Goal: Task Accomplishment & Management: Manage account settings

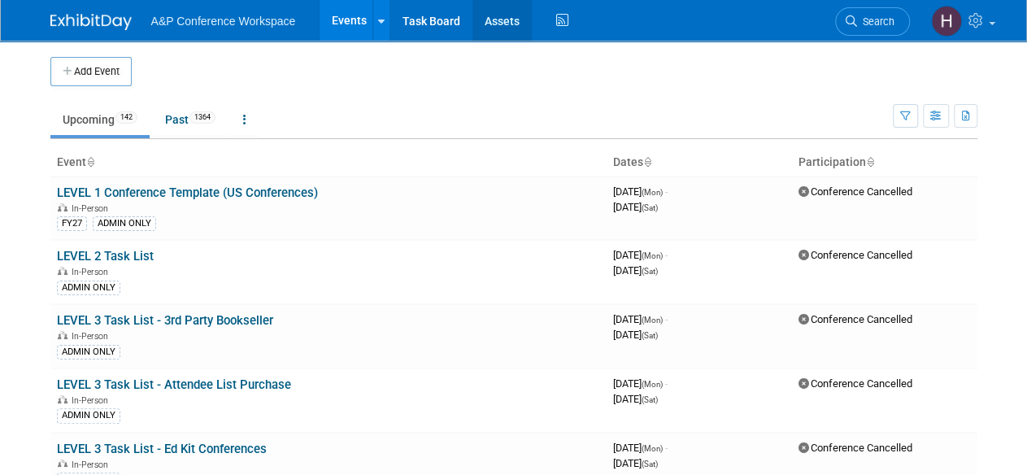
click at [495, 20] on link "Assets" at bounding box center [502, 20] width 59 height 41
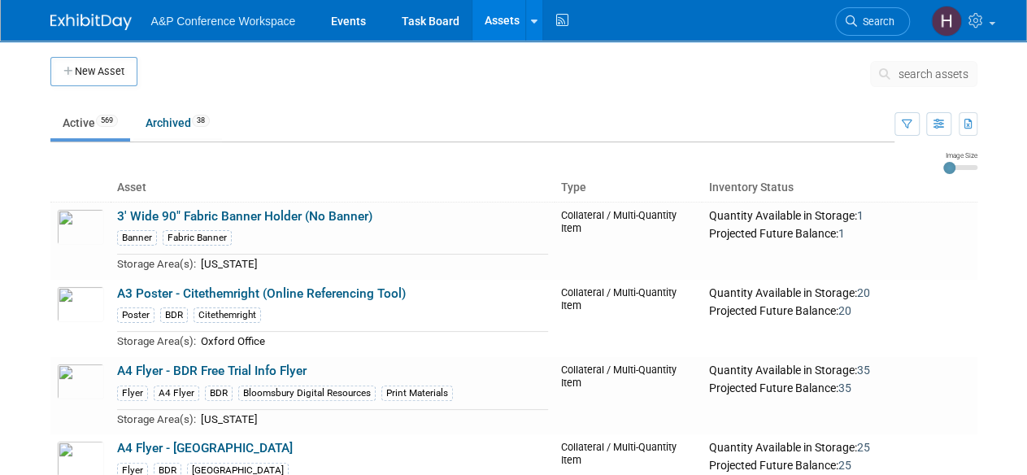
click at [478, 16] on link "Assets" at bounding box center [502, 20] width 59 height 41
click at [904, 70] on span "search assets" at bounding box center [934, 74] width 70 height 13
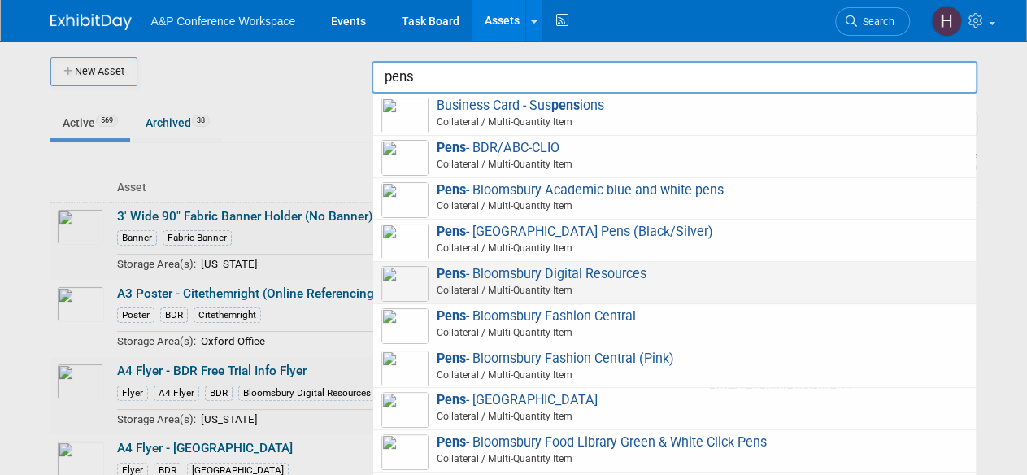
click at [590, 283] on span "Collateral / Multi-Quantity Item" at bounding box center [677, 290] width 582 height 15
type input "Pens - Bloomsbury Digital Resources"
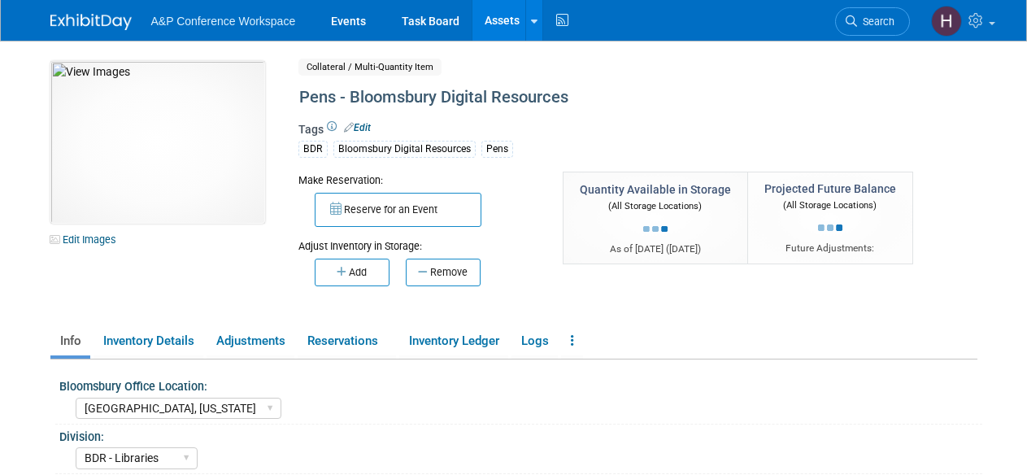
select select "Oxford, New York"
select select "BDR - Libraries"
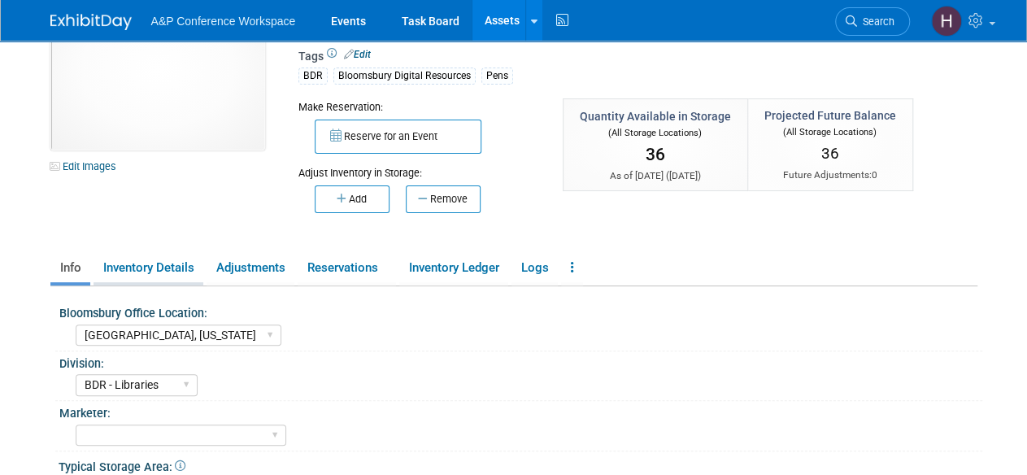
scroll to position [75, 0]
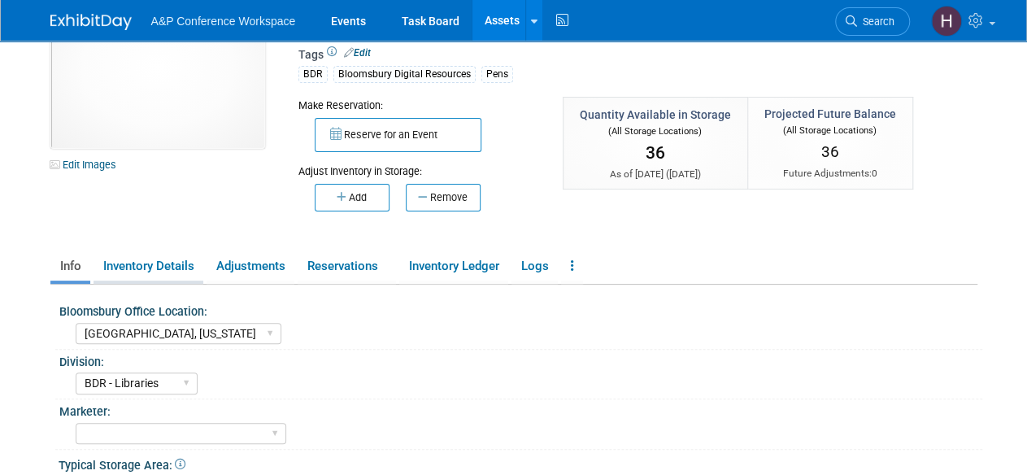
click at [174, 268] on link "Inventory Details" at bounding box center [149, 266] width 110 height 28
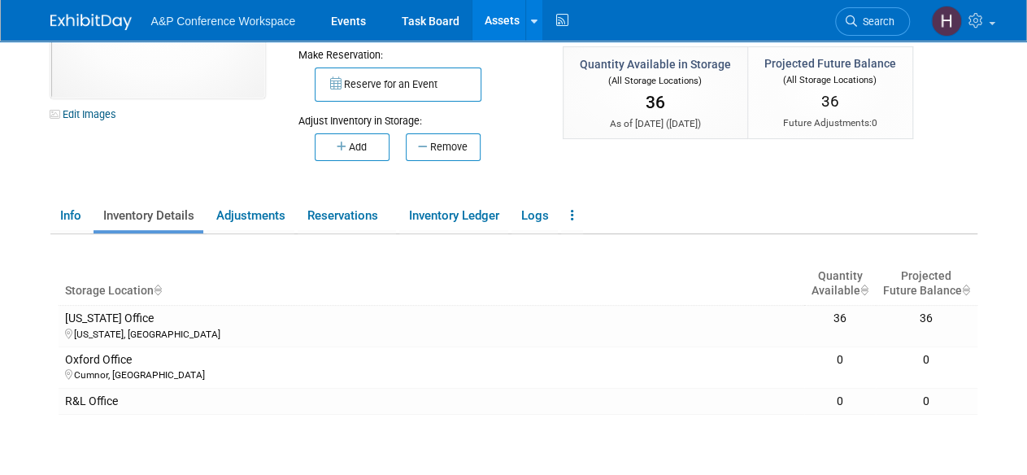
scroll to position [133, 0]
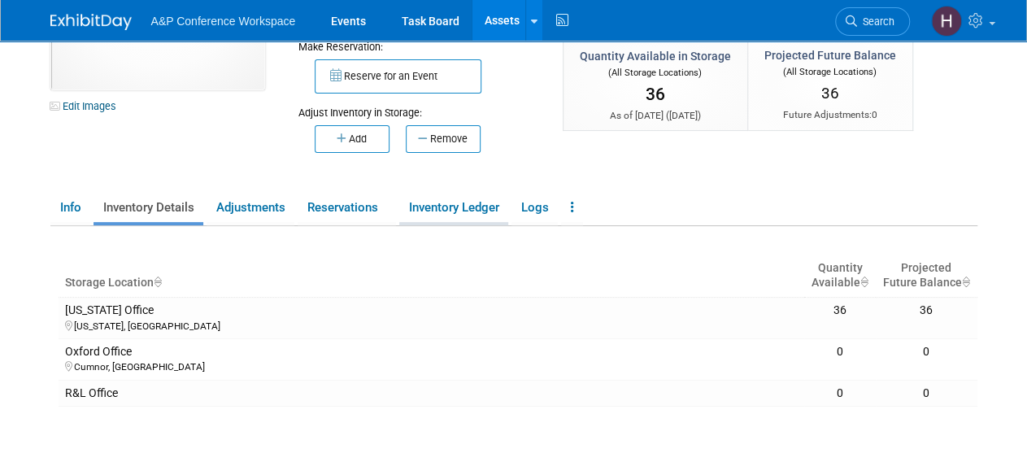
click at [451, 207] on link "Inventory Ledger" at bounding box center [453, 208] width 109 height 28
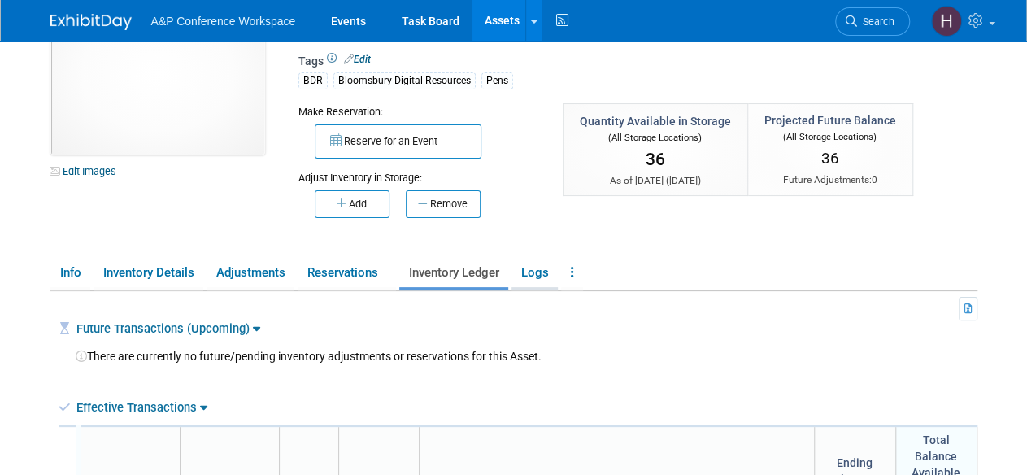
scroll to position [76, 0]
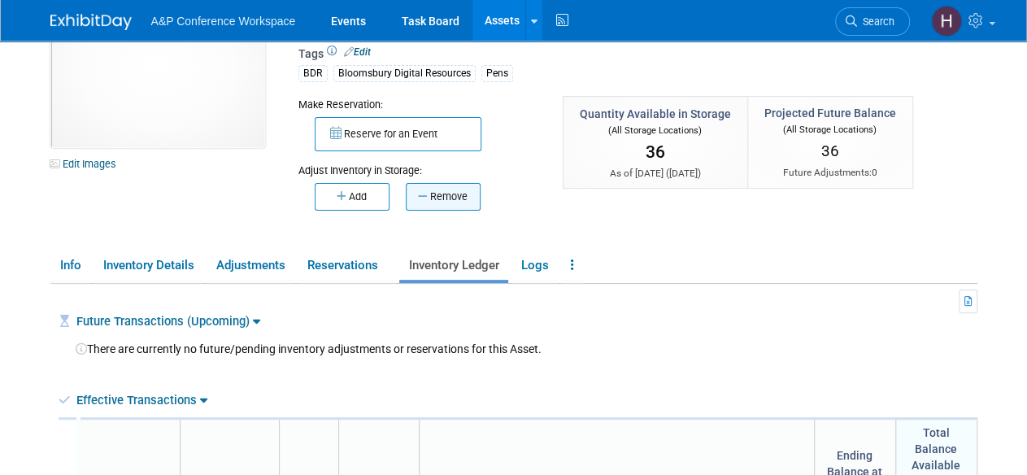
click at [428, 197] on icon "button" at bounding box center [424, 196] width 12 height 11
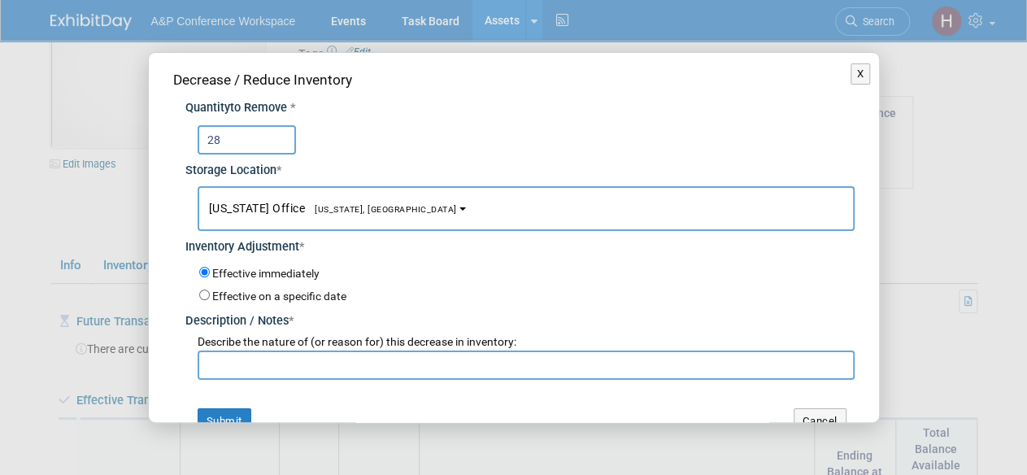
type input "28"
click at [355, 364] on input "text" at bounding box center [526, 365] width 657 height 29
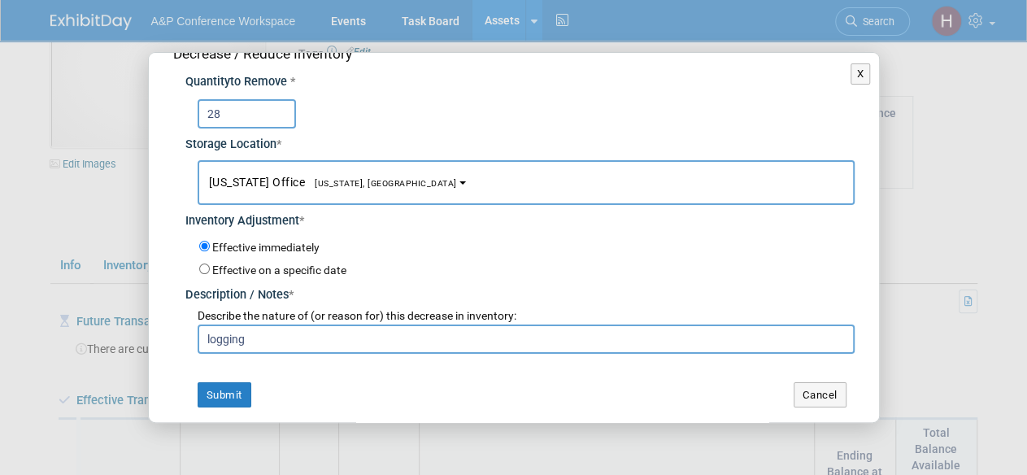
scroll to position [21, 0]
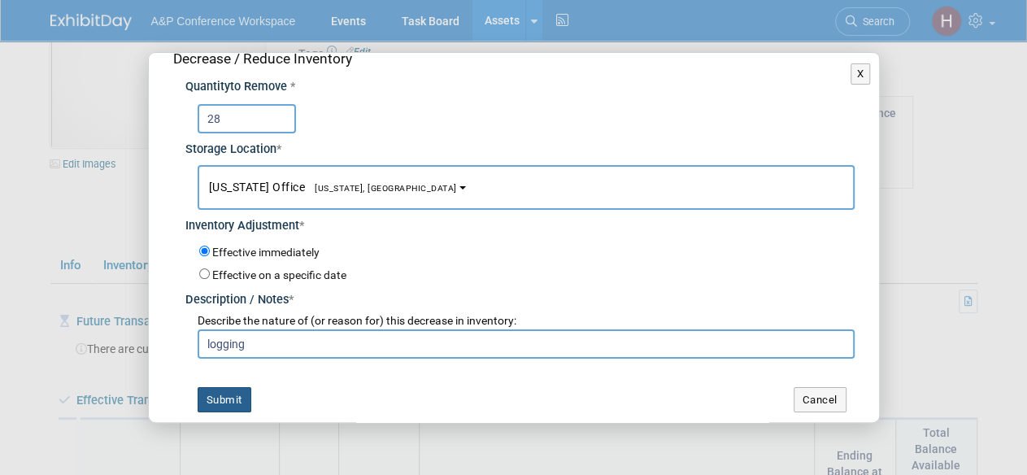
type input "logging"
click at [249, 391] on button "Submit" at bounding box center [225, 400] width 54 height 26
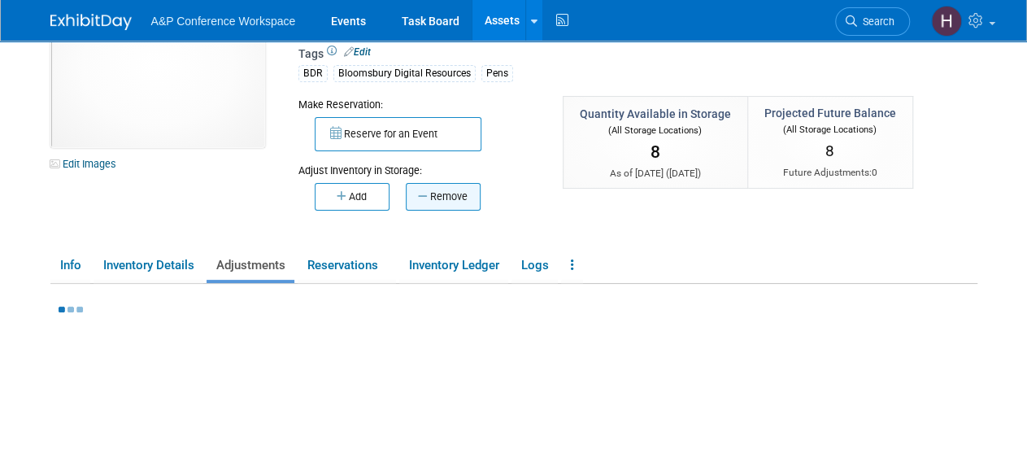
click at [429, 201] on button "Remove" at bounding box center [443, 197] width 75 height 28
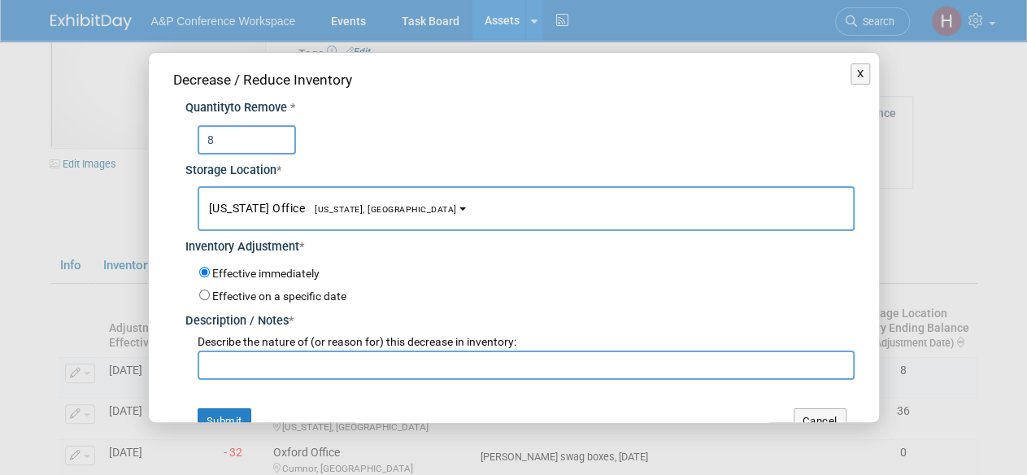
type input "8"
click at [294, 355] on input "text" at bounding box center [526, 365] width 657 height 29
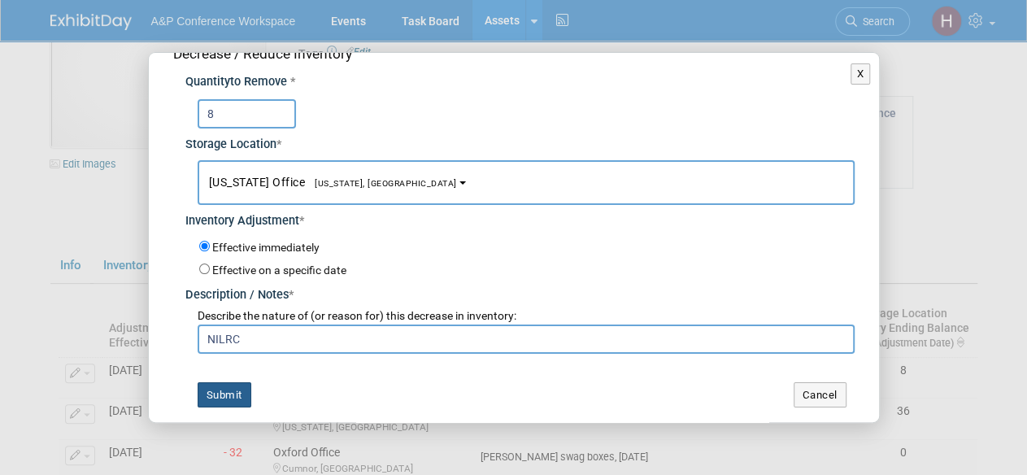
type input "NILRC"
click at [211, 402] on button "Submit" at bounding box center [225, 395] width 54 height 26
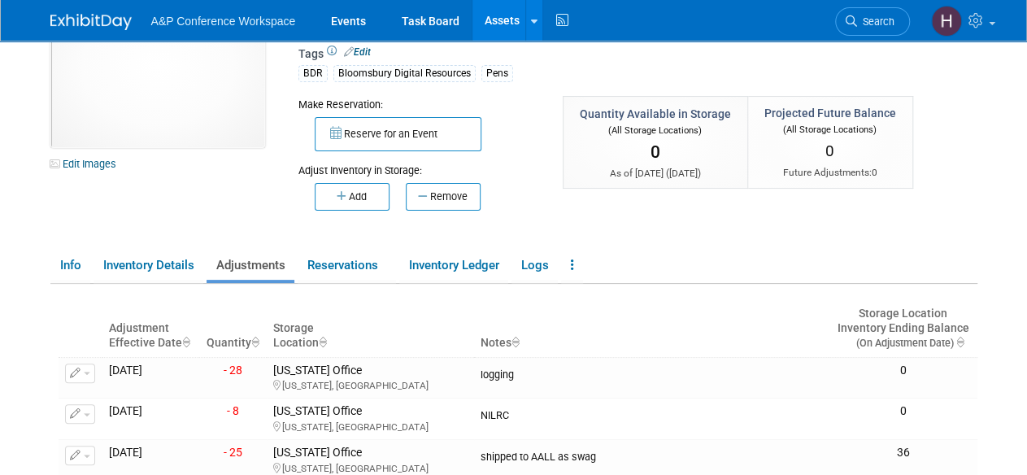
click at [508, 21] on link "Assets" at bounding box center [502, 20] width 59 height 41
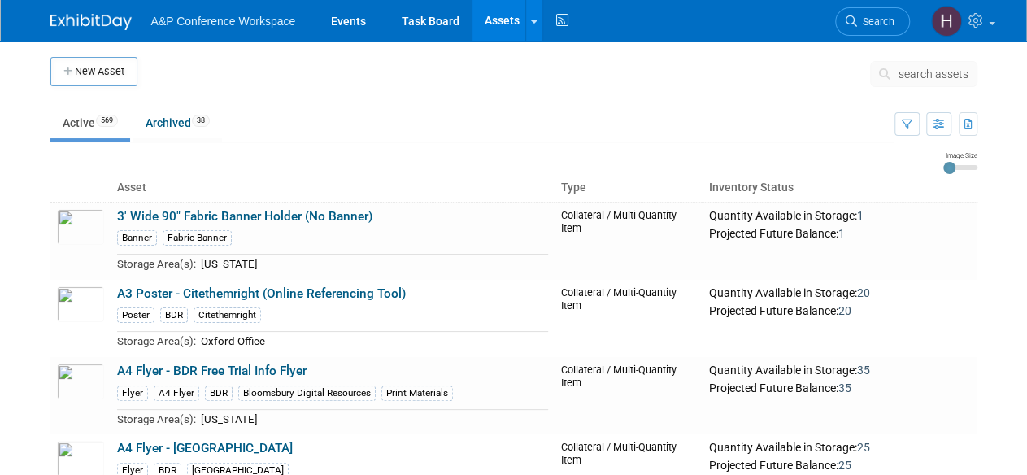
click at [508, 33] on link "Assets" at bounding box center [502, 20] width 59 height 41
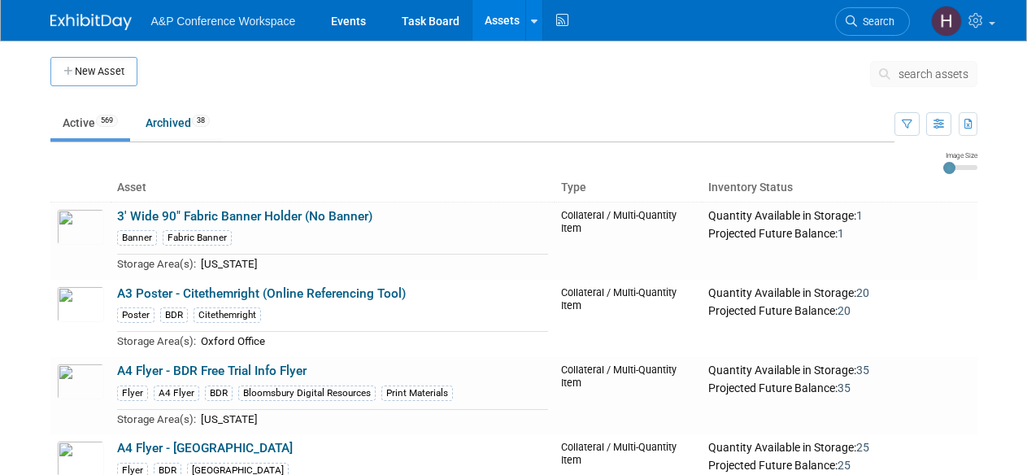
click at [892, 76] on icon at bounding box center [887, 73] width 17 height 11
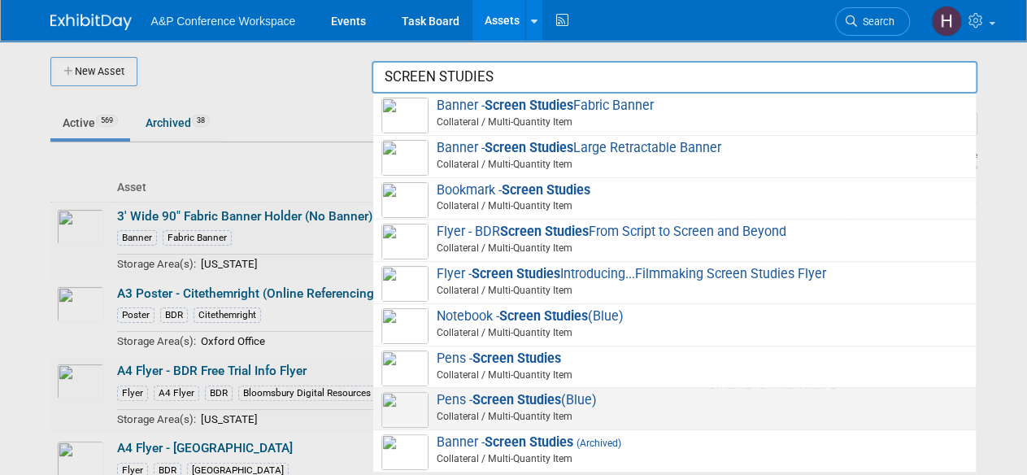
click at [660, 396] on span "Pens - Screen Studies (Blue) Collateral / Multi-Quantity Item" at bounding box center [674, 408] width 586 height 33
type input "Pens - Screen Studies (Blue)"
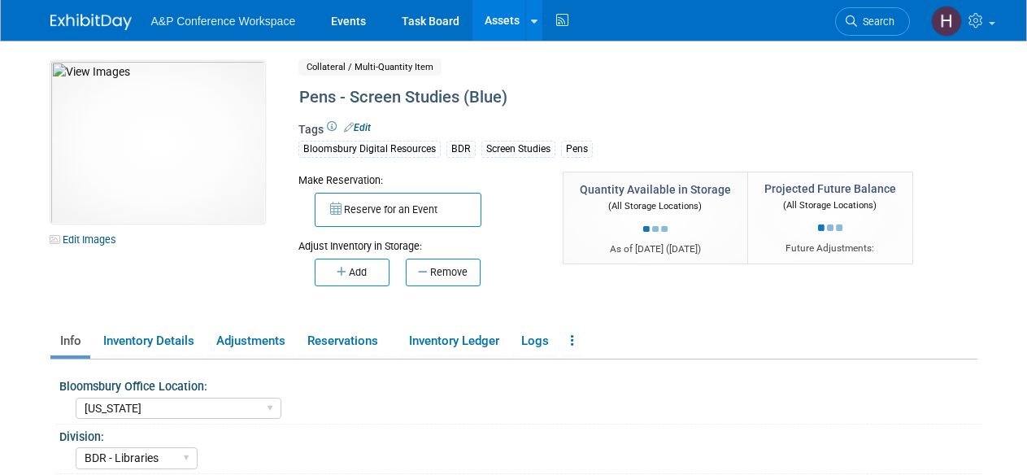
select select "[US_STATE]"
select select "BDR - Libraries"
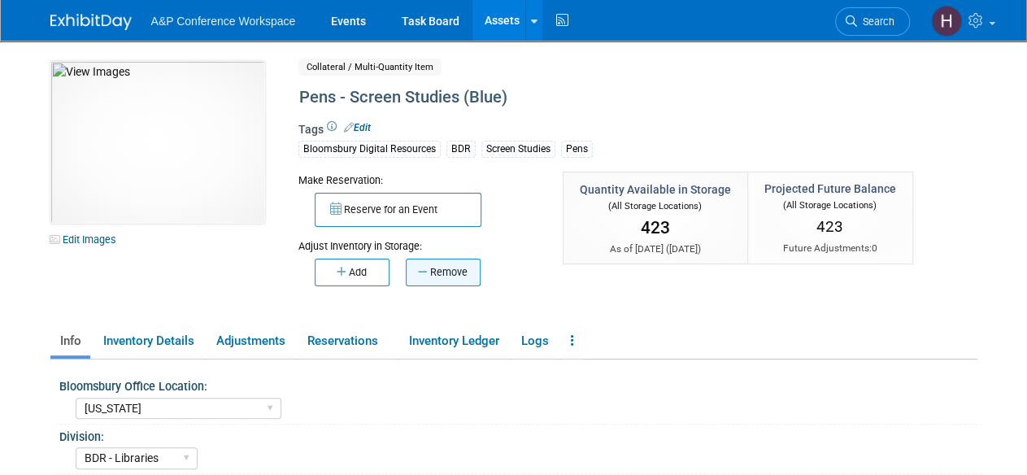
click at [456, 279] on button "Remove" at bounding box center [443, 273] width 75 height 28
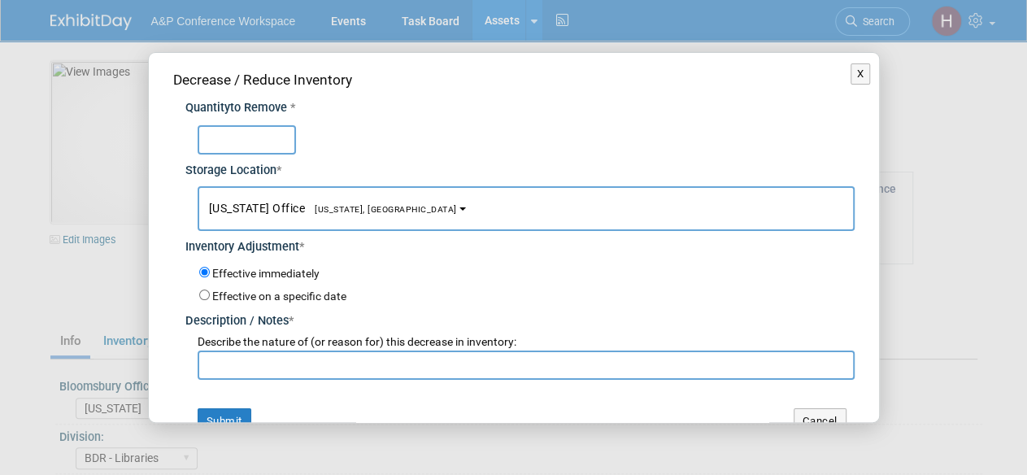
type input "0"
type input "40"
click at [504, 352] on input "text" at bounding box center [526, 365] width 657 height 29
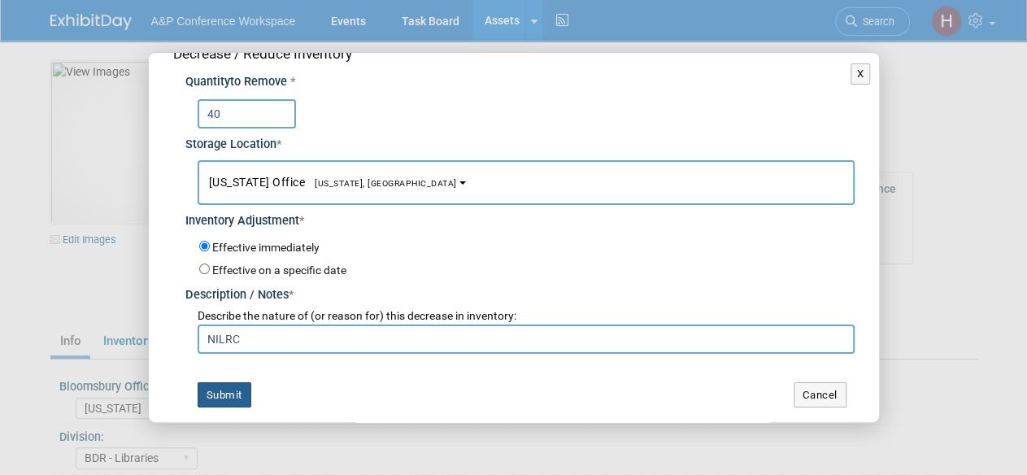
type input "NILRC"
click at [228, 400] on button "Submit" at bounding box center [225, 395] width 54 height 26
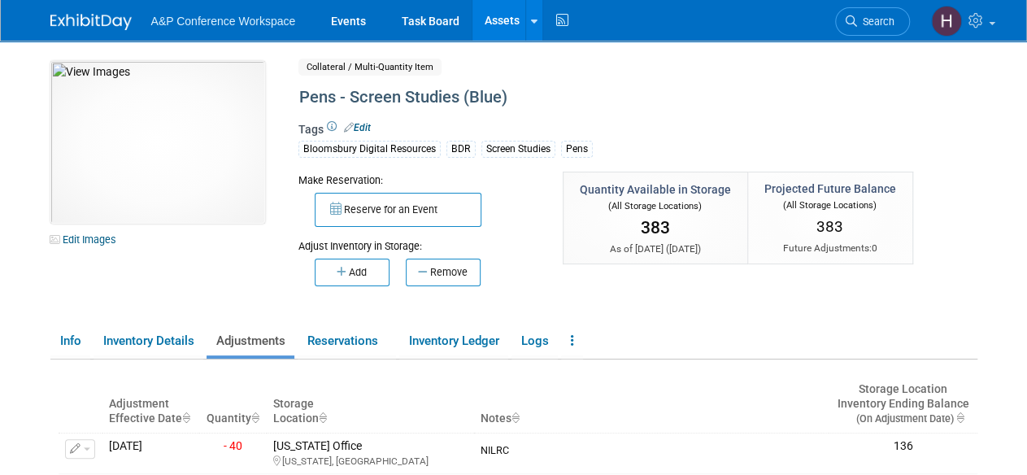
click at [508, 27] on link "Assets" at bounding box center [502, 20] width 59 height 41
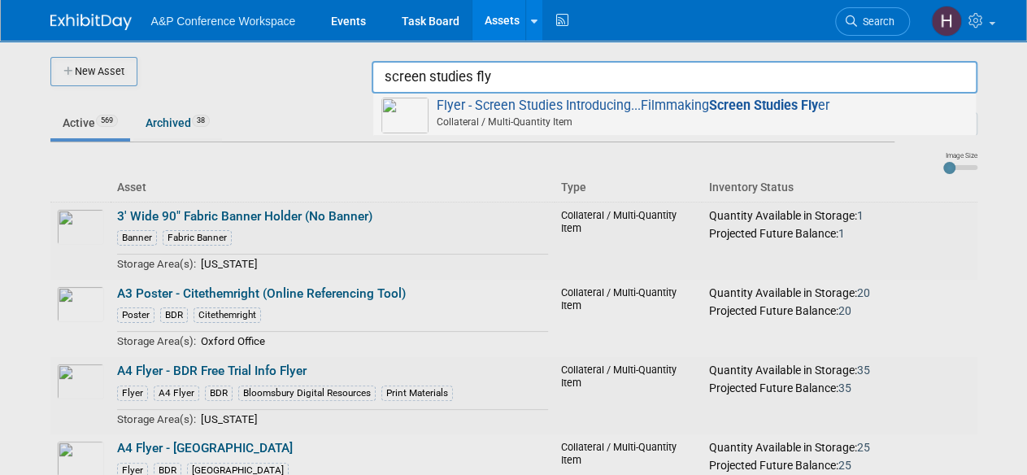
click at [784, 126] on span "Collateral / Multi-Quantity Item" at bounding box center [677, 122] width 582 height 15
type input "Flyer - Screen Studies Introducing...Filmmaking Screen Studies Flyer"
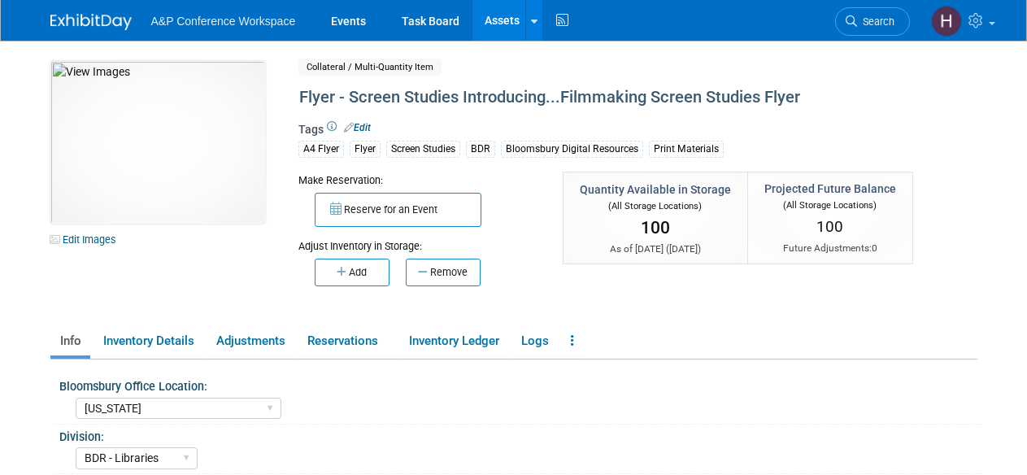
select select "[US_STATE]"
select select "BDR - Libraries"
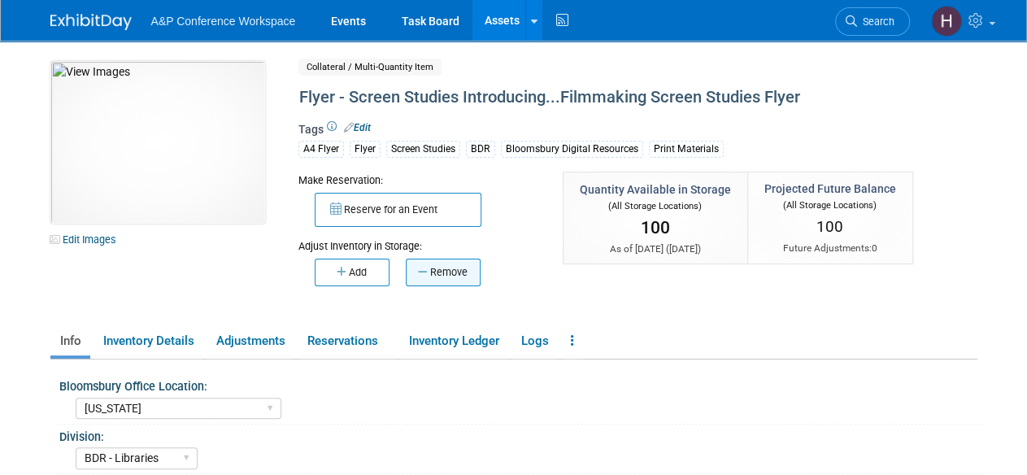
click at [444, 281] on button "Remove" at bounding box center [443, 273] width 75 height 28
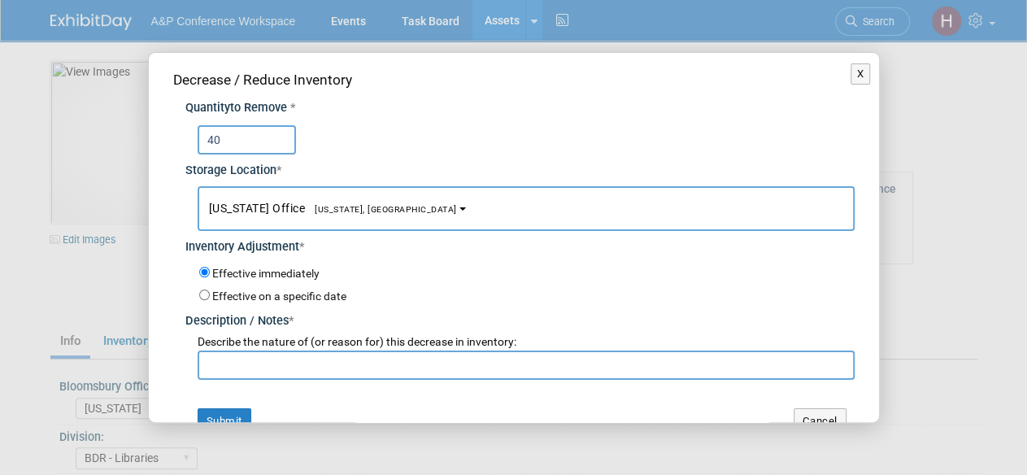
type input "40"
click at [457, 357] on input "text" at bounding box center [526, 365] width 657 height 29
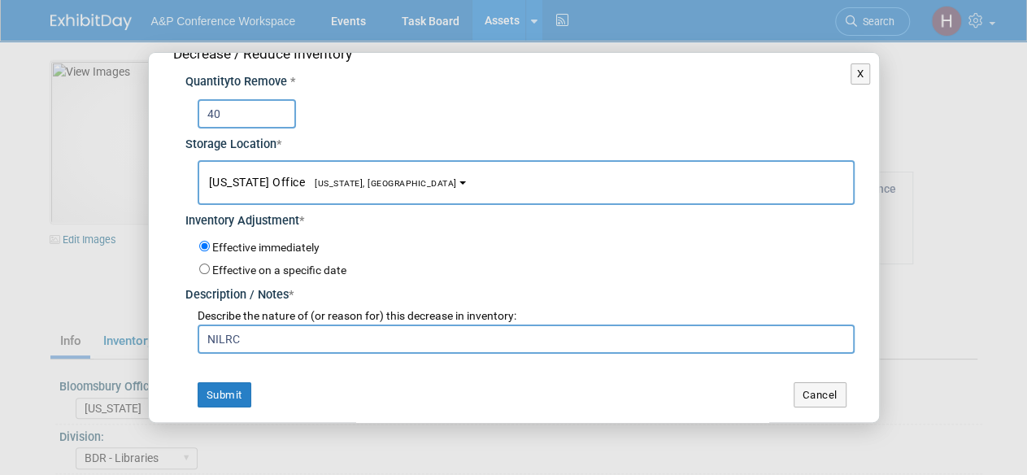
scroll to position [26, 0]
type input "NILRC"
click at [246, 392] on button "Submit" at bounding box center [225, 395] width 54 height 26
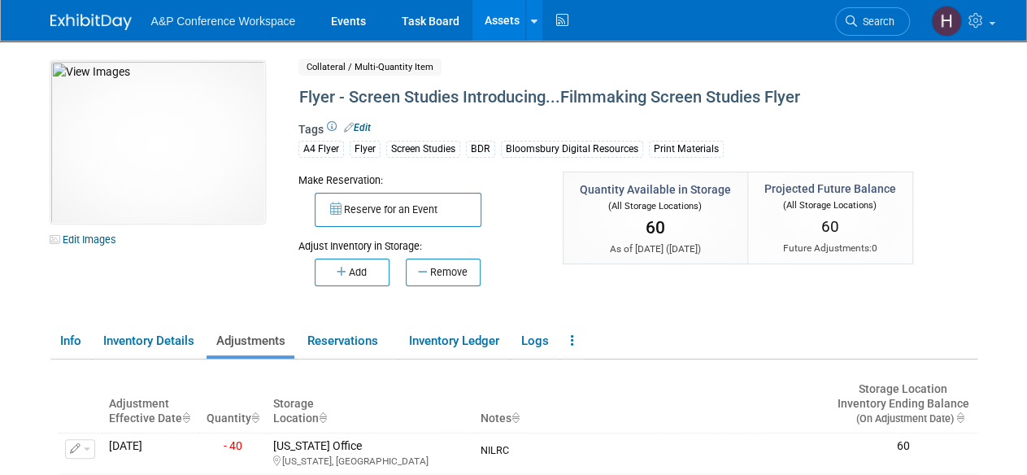
click at [509, 28] on link "Assets" at bounding box center [502, 20] width 59 height 41
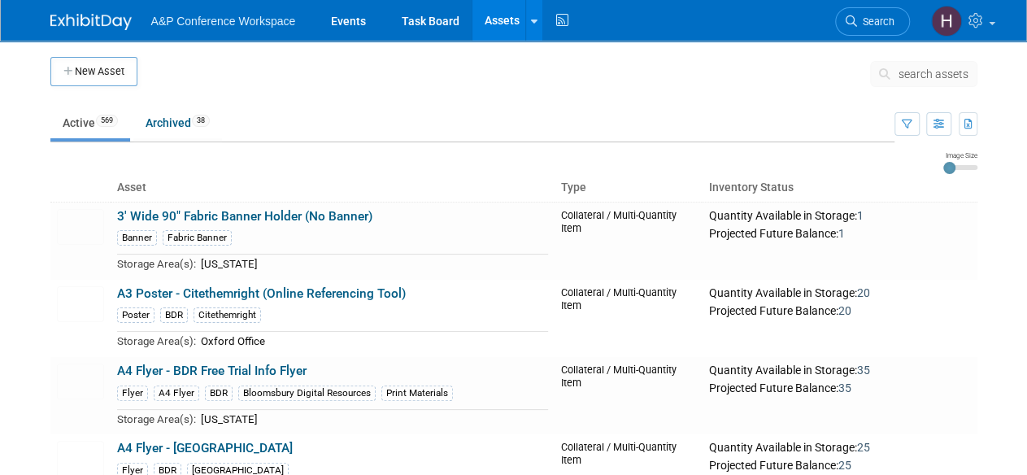
click at [901, 69] on span "search assets" at bounding box center [934, 74] width 70 height 13
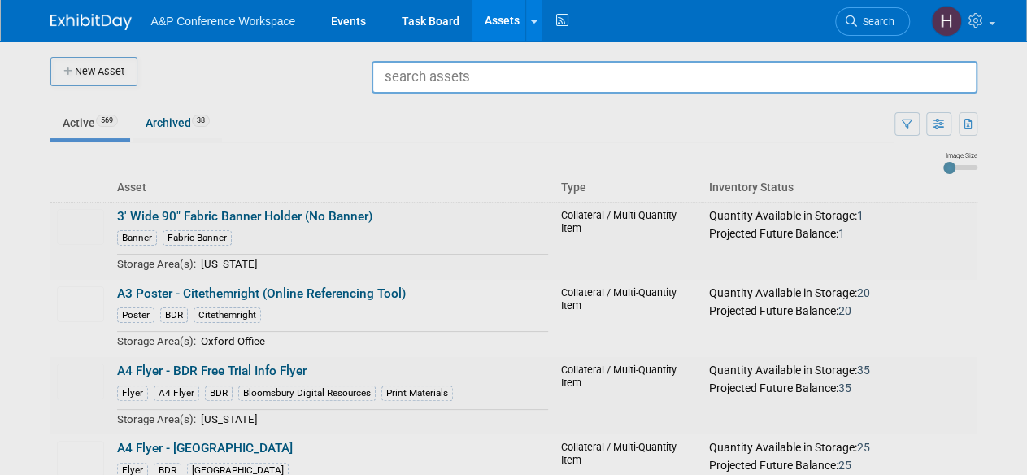
type input "a"
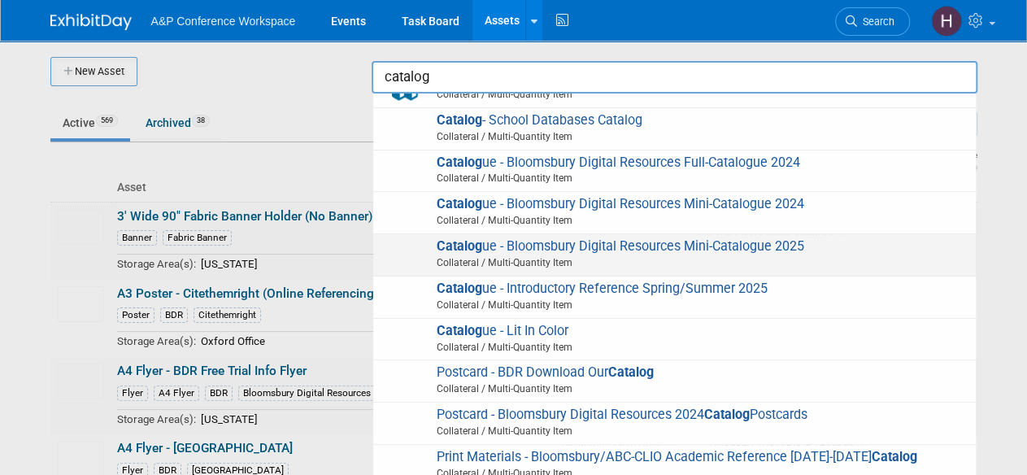
scroll to position [29, 0]
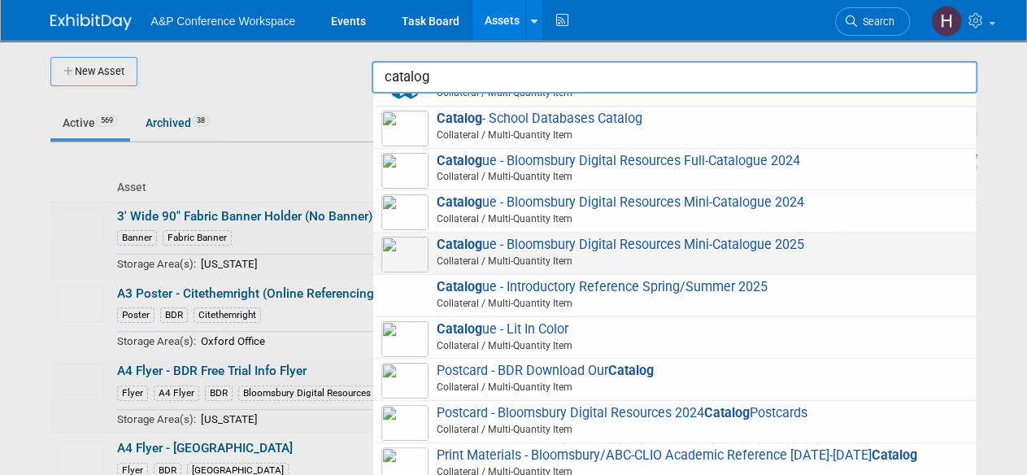
click at [685, 238] on span "Catalog ue - Bloomsbury Digital Resources Mini-Catalogue 2025 Collateral / Mult…" at bounding box center [674, 253] width 586 height 33
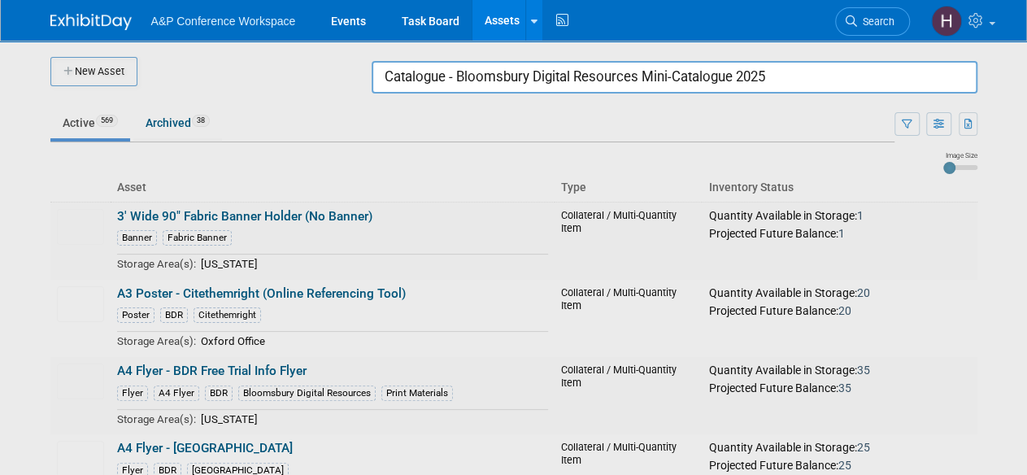
drag, startPoint x: 763, startPoint y: 79, endPoint x: 460, endPoint y: 50, distance: 304.0
click at [460, 50] on body "A&P Conference Workspace Events Task Board Assets New Asset Search Assets Bulk …" at bounding box center [513, 237] width 1027 height 475
type input "Catalogue - 5"
drag, startPoint x: 475, startPoint y: 91, endPoint x: 335, endPoint y: 68, distance: 141.9
click at [335, 68] on body "A&P Conference Workspace Events Task Board Assets New Asset Search Assets Bulk …" at bounding box center [513, 237] width 1027 height 475
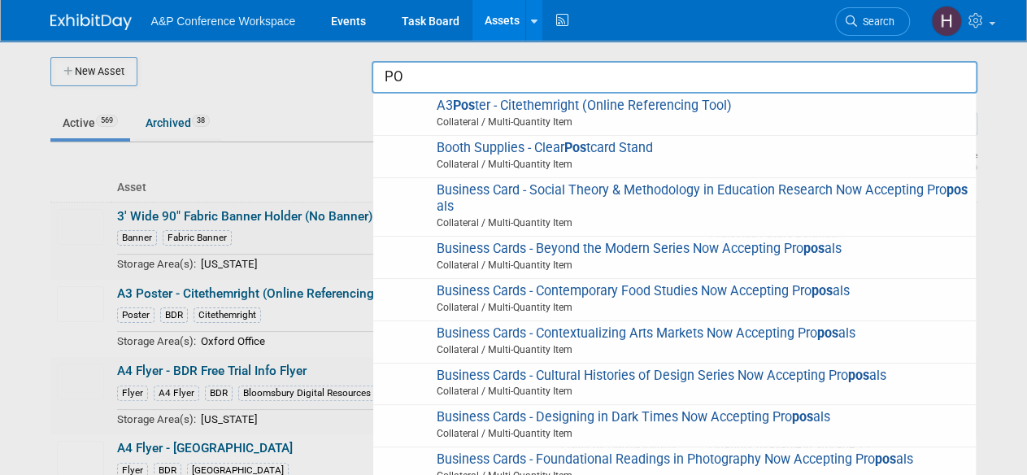
type input "P"
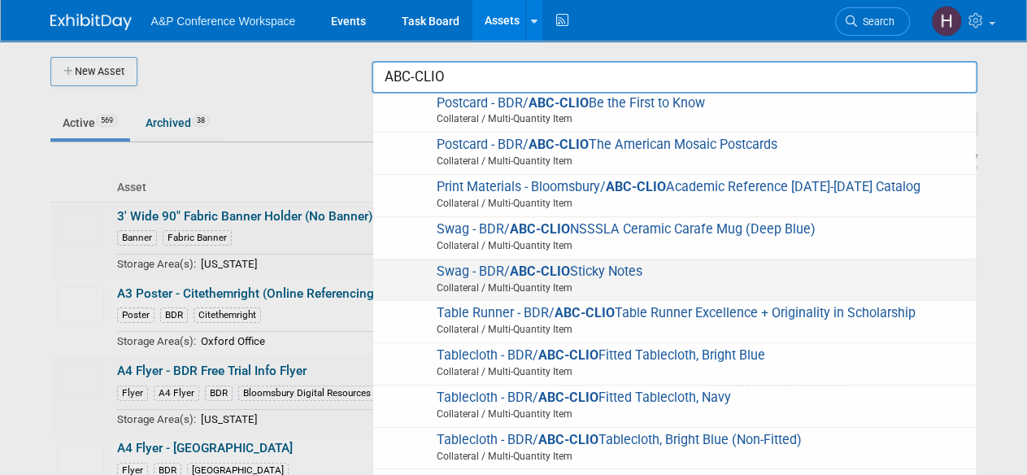
scroll to position [996, 0]
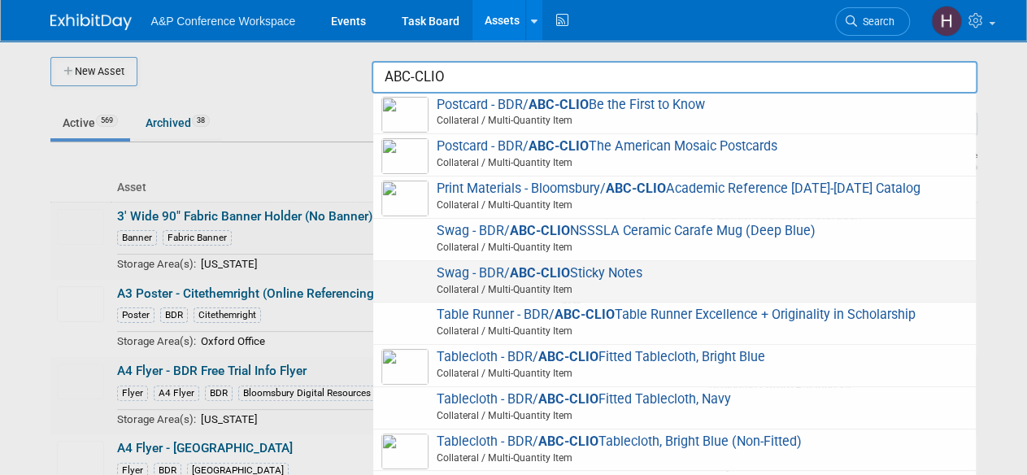
click at [471, 268] on span "Swag - BDR/ ABC-CLIO Sticky Notes Collateral / Multi-Quantity Item" at bounding box center [674, 281] width 586 height 33
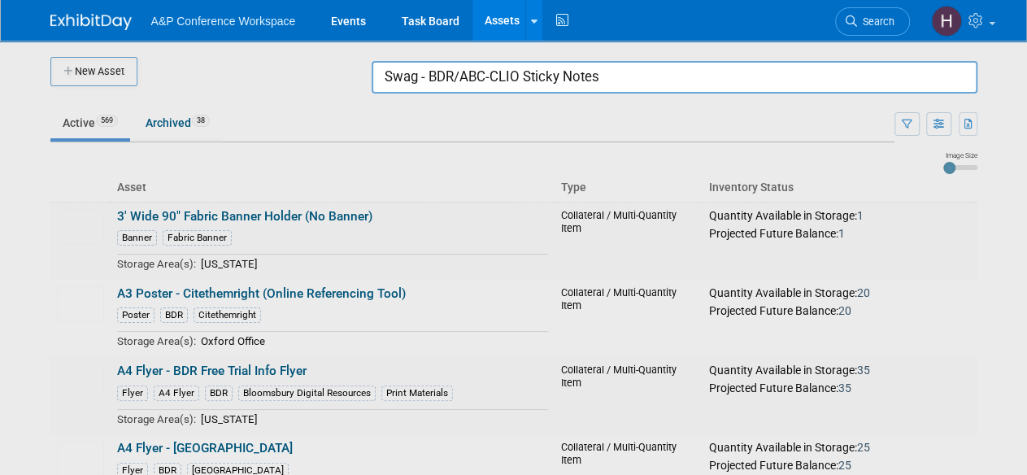
drag, startPoint x: 678, startPoint y: 74, endPoint x: 390, endPoint y: 68, distance: 288.0
click at [390, 68] on input "Swag - BDR/ABC-CLIO Sticky Notes" at bounding box center [675, 77] width 606 height 33
type input "S"
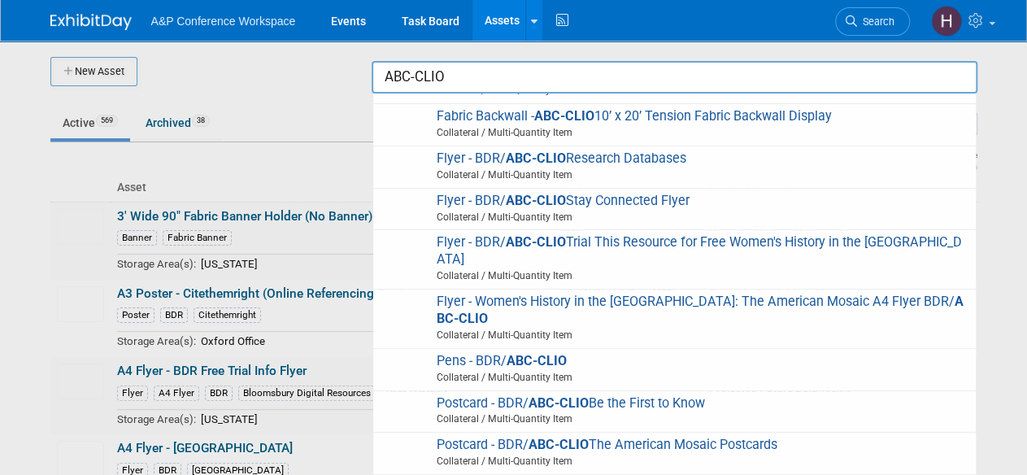
scroll to position [696, 0]
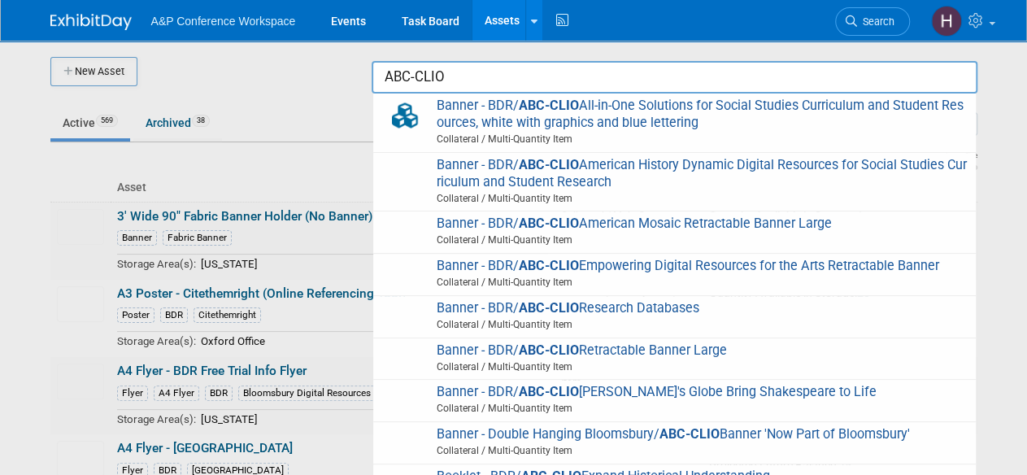
drag, startPoint x: 449, startPoint y: 69, endPoint x: 294, endPoint y: 69, distance: 154.5
click at [294, 69] on body "A&P Conference Workspace Events Task Board Assets New Asset Search Assets Bulk …" at bounding box center [513, 237] width 1027 height 475
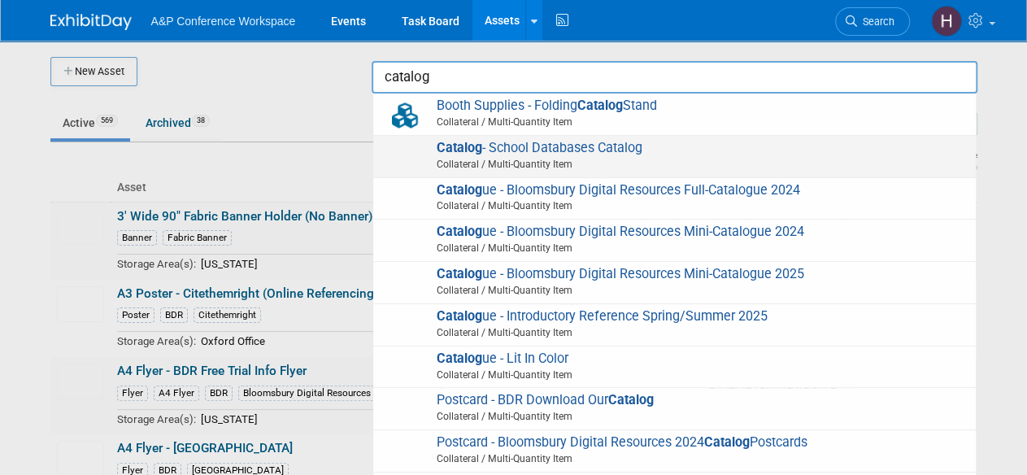
click at [486, 164] on span "Collateral / Multi-Quantity Item" at bounding box center [677, 164] width 582 height 15
type input "Catalog - School Databases Catalog"
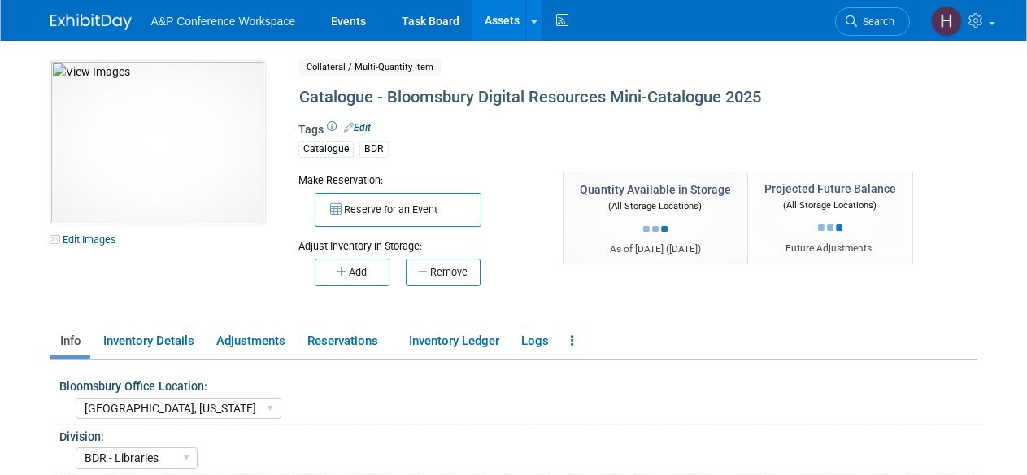
select select "[GEOGRAPHIC_DATA], [US_STATE]"
select select "BDR - Libraries"
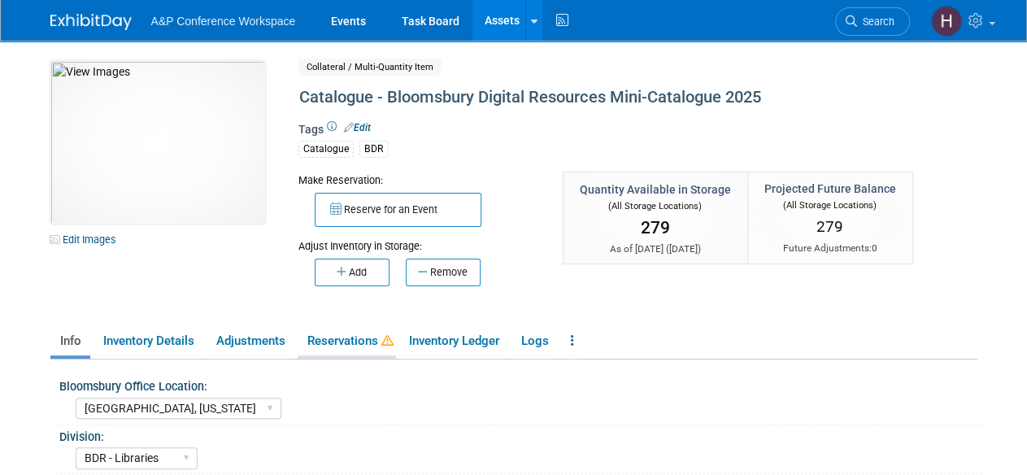
click at [358, 334] on link "Reservations" at bounding box center [347, 341] width 98 height 28
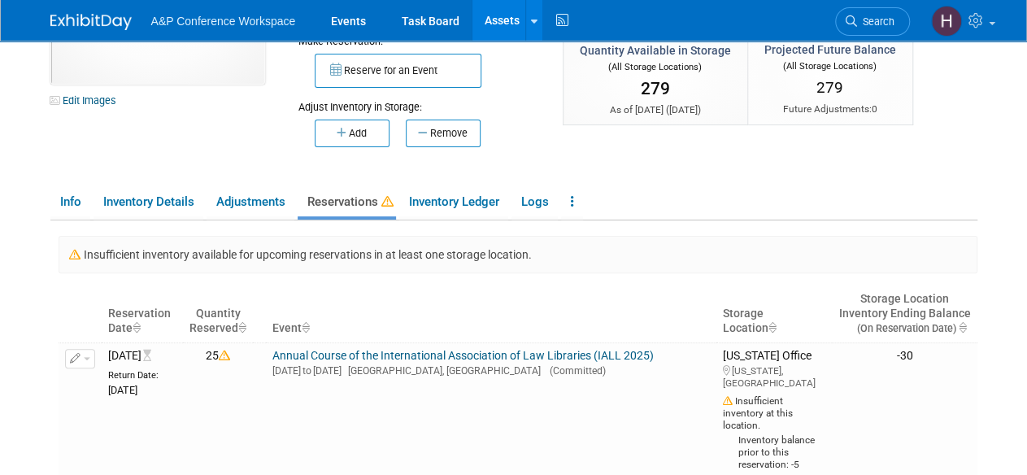
scroll to position [140, 0]
click at [56, 203] on link "Info" at bounding box center [70, 201] width 40 height 28
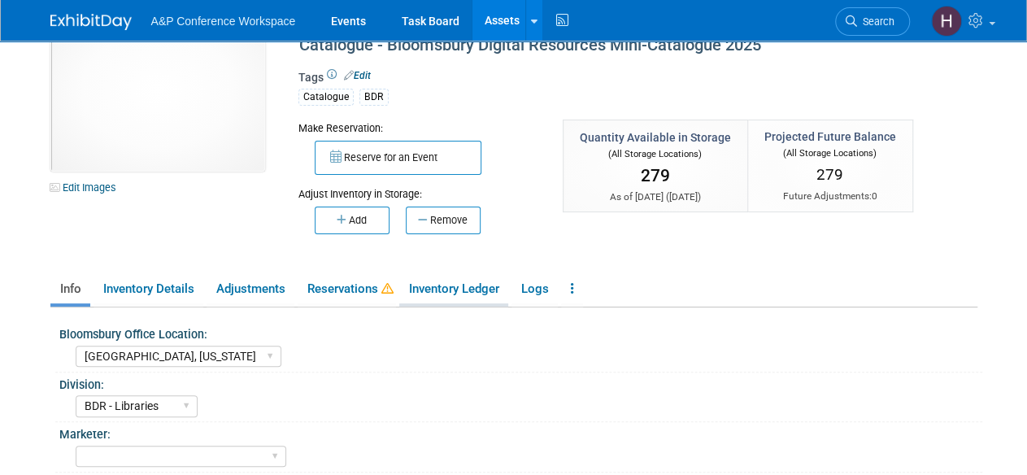
scroll to position [50, 0]
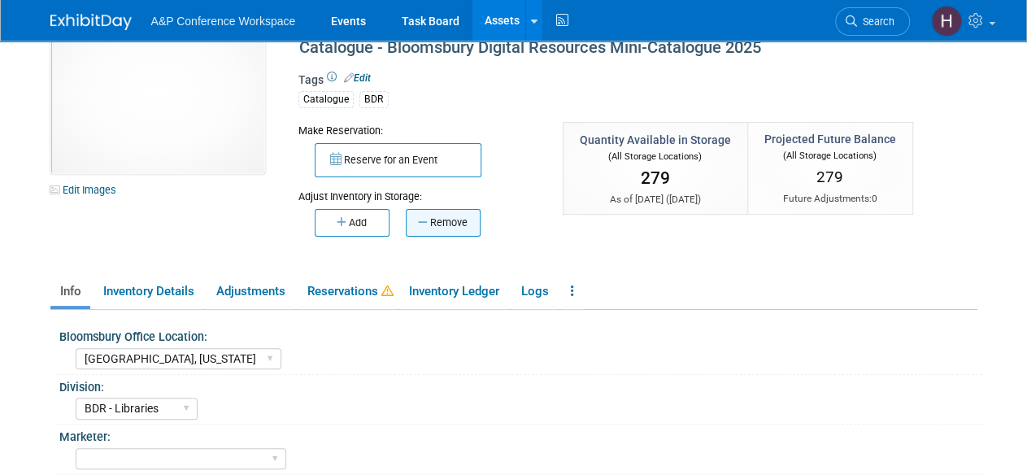
click at [433, 214] on button "Remove" at bounding box center [443, 223] width 75 height 28
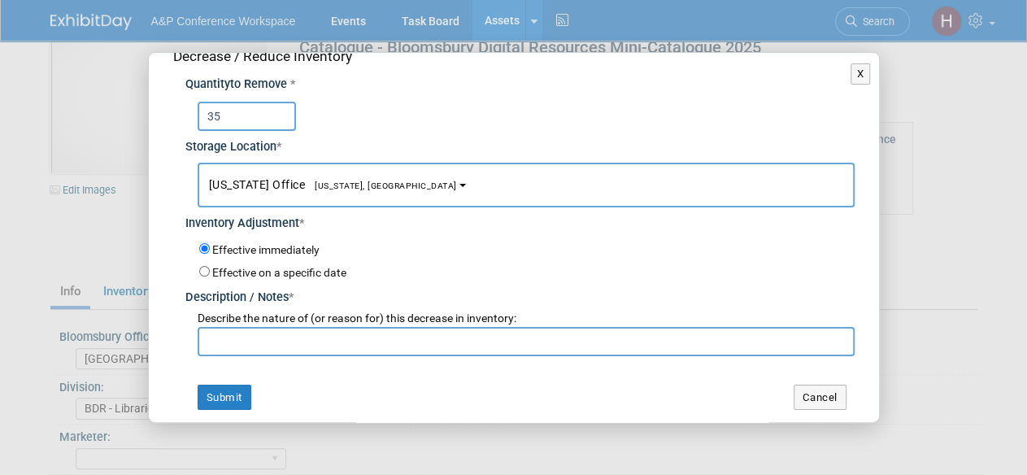
scroll to position [24, 0]
type input "35"
click at [289, 350] on input "text" at bounding box center [526, 340] width 657 height 29
type input "n"
type input "NILRC"
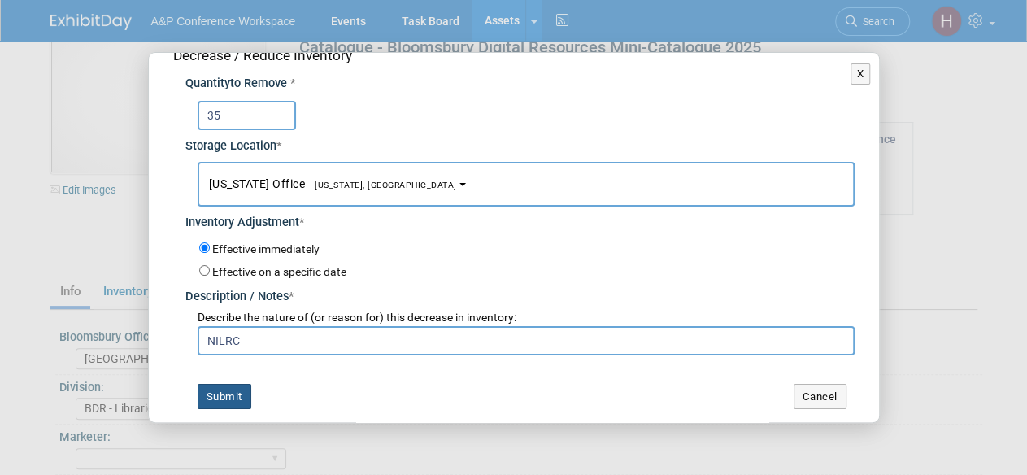
click at [238, 385] on button "Submit" at bounding box center [225, 397] width 54 height 26
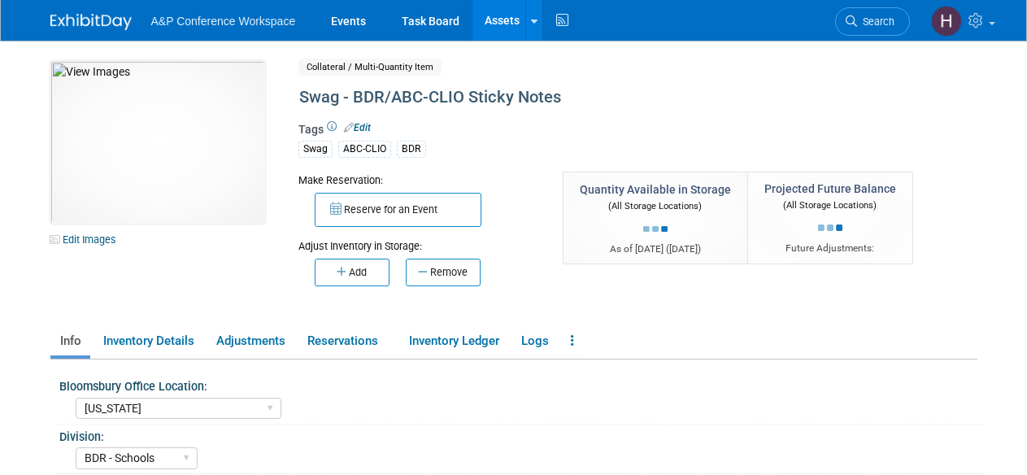
select select "[US_STATE]"
select select "BDR - Schools"
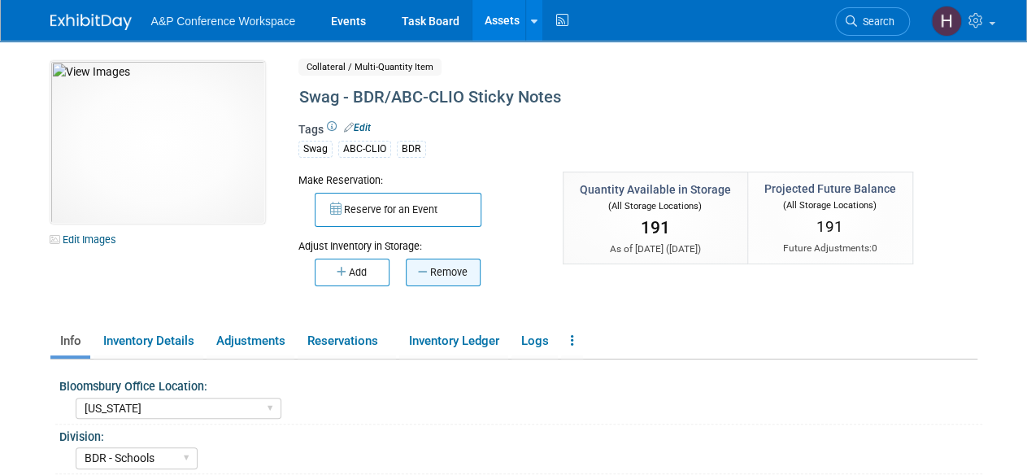
click at [439, 265] on button "Remove" at bounding box center [443, 273] width 75 height 28
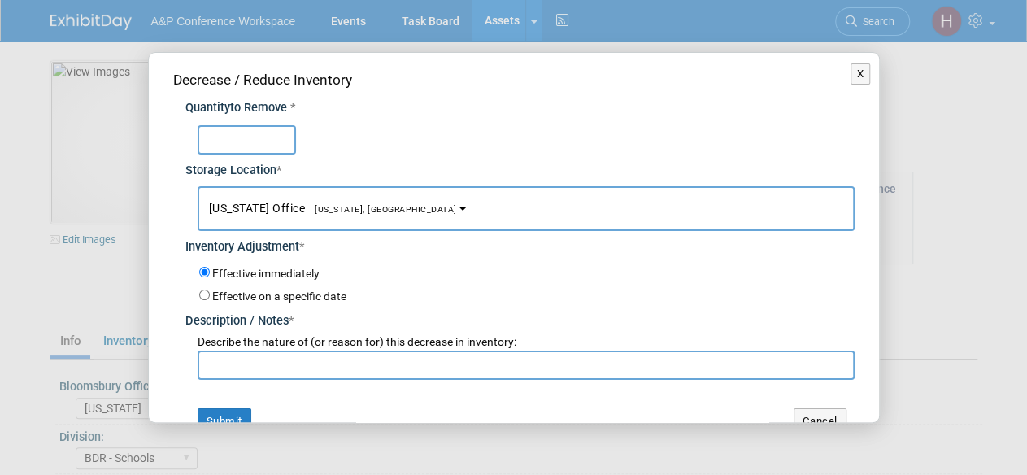
type input "3"
type input "40"
click at [426, 366] on input "text" at bounding box center [526, 365] width 657 height 29
type input "n"
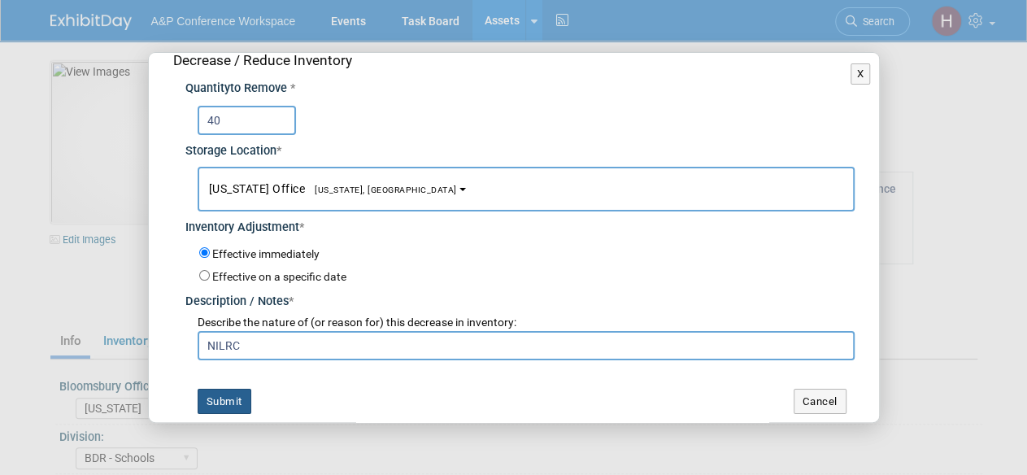
type input "NILRC"
click at [214, 389] on button "Submit" at bounding box center [225, 402] width 54 height 26
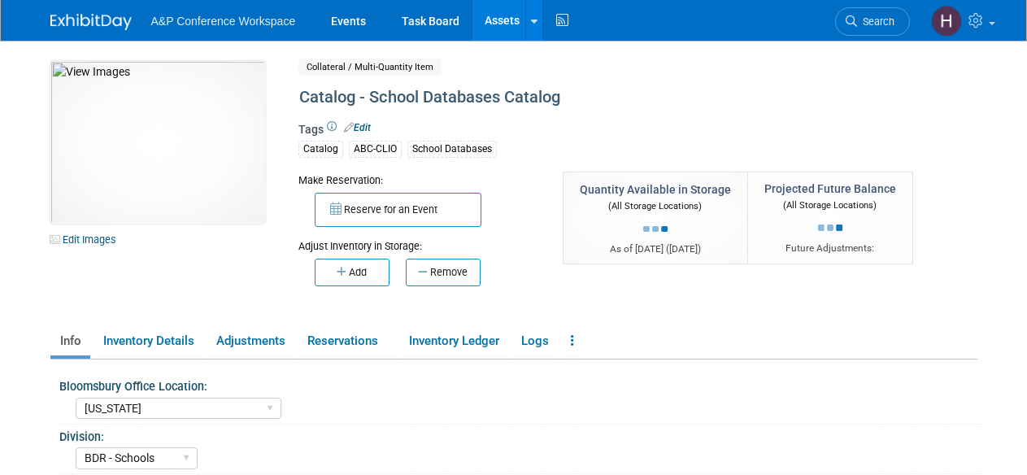
select select "[US_STATE]"
select select "BDR - Schools"
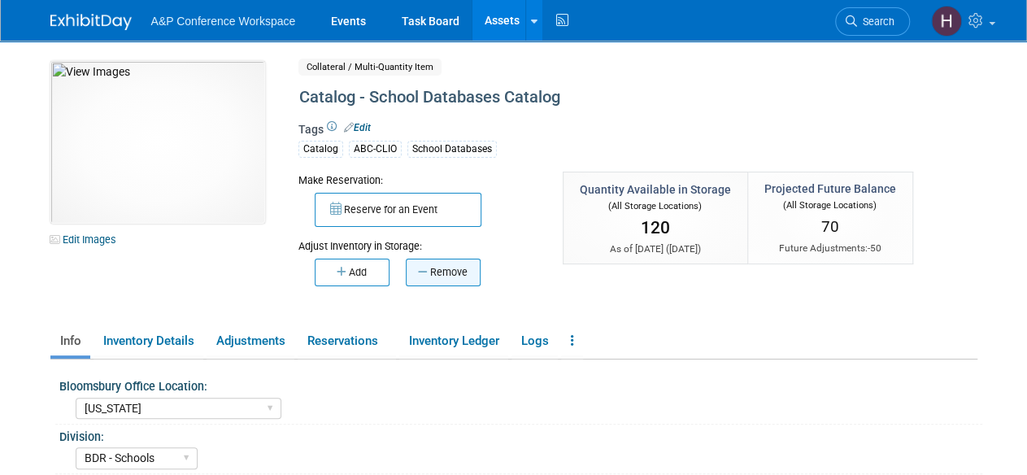
drag, startPoint x: 442, startPoint y: 271, endPoint x: 426, endPoint y: 261, distance: 18.3
click at [426, 261] on button "Remove" at bounding box center [443, 273] width 75 height 28
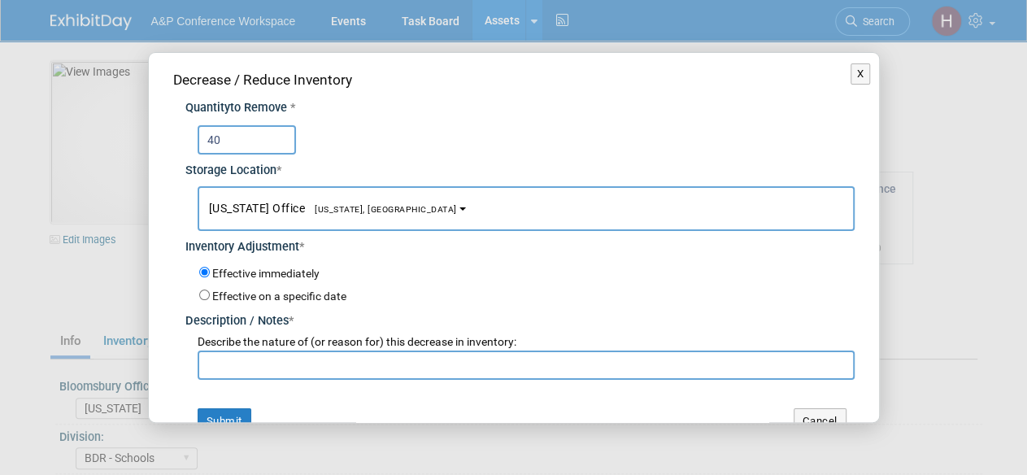
type input "40"
click at [423, 367] on input "text" at bounding box center [526, 365] width 657 height 29
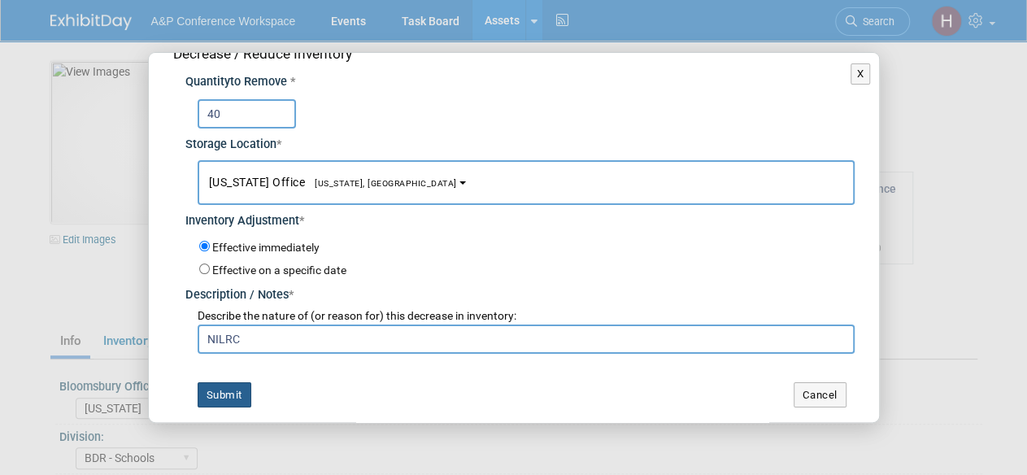
type input "NILRC"
click at [216, 388] on button "Submit" at bounding box center [225, 395] width 54 height 26
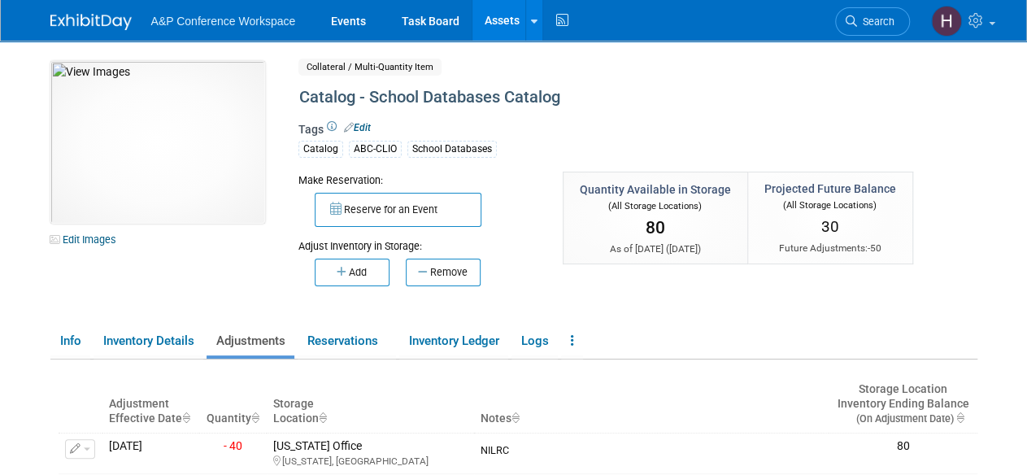
click at [495, 26] on link "Assets" at bounding box center [502, 20] width 59 height 41
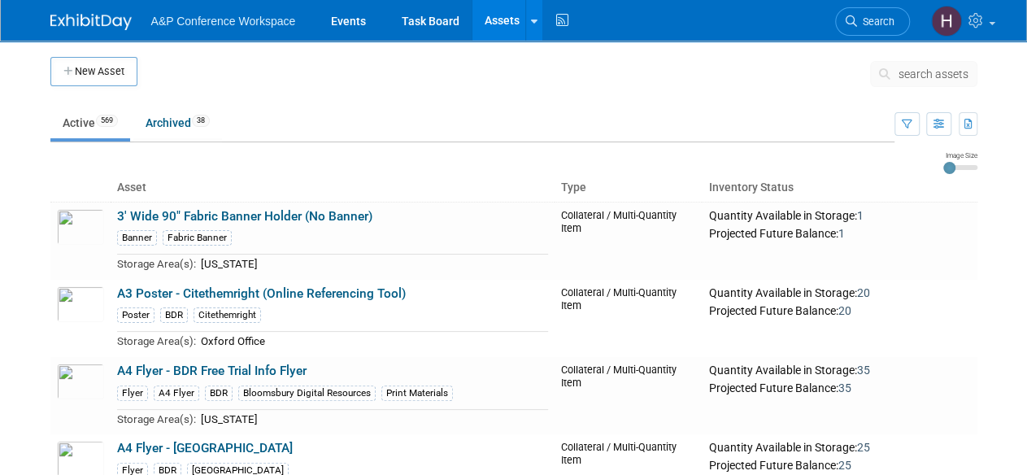
click at [973, 71] on button "search assets" at bounding box center [923, 74] width 107 height 26
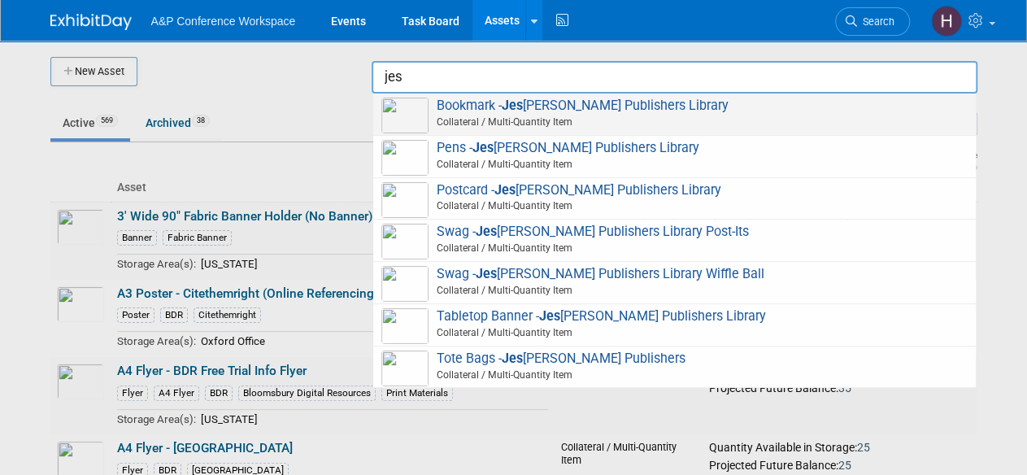
click at [662, 107] on span "Bookmark - Jes sica Kingsley Publishers Library Collateral / Multi-Quantity Item" at bounding box center [674, 114] width 586 height 33
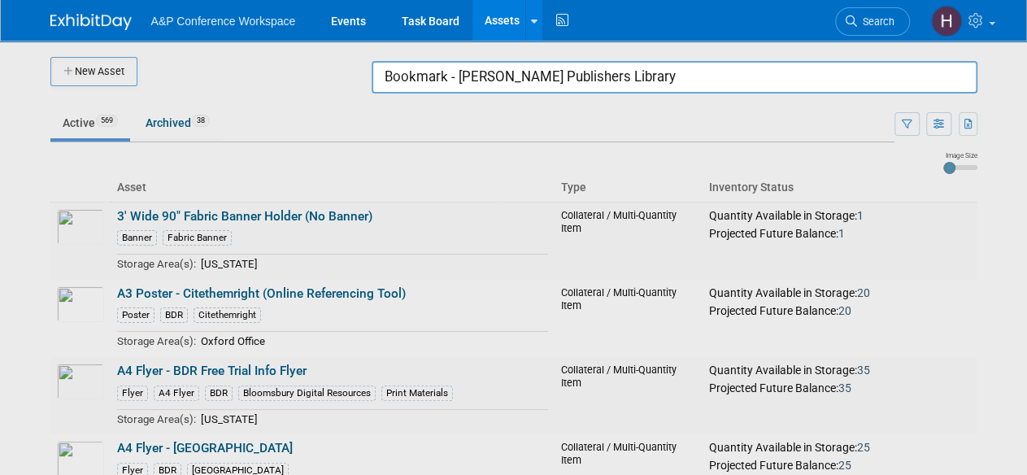
drag, startPoint x: 682, startPoint y: 72, endPoint x: 329, endPoint y: 89, distance: 353.4
click at [329, 89] on body "A&P Conference Workspace Events Task Board Assets New Asset Search Assets Bulk …" at bounding box center [513, 237] width 1027 height 475
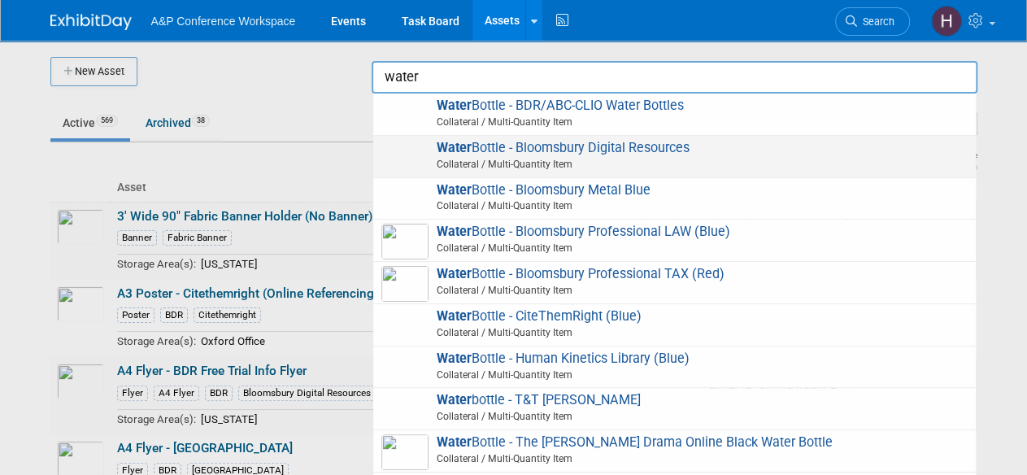
click at [523, 154] on span "Water Bottle - Bloomsbury Digital Resources Collateral / Multi-Quantity Item" at bounding box center [674, 156] width 586 height 33
type input "Water Bottle - Bloomsbury Digital Resources"
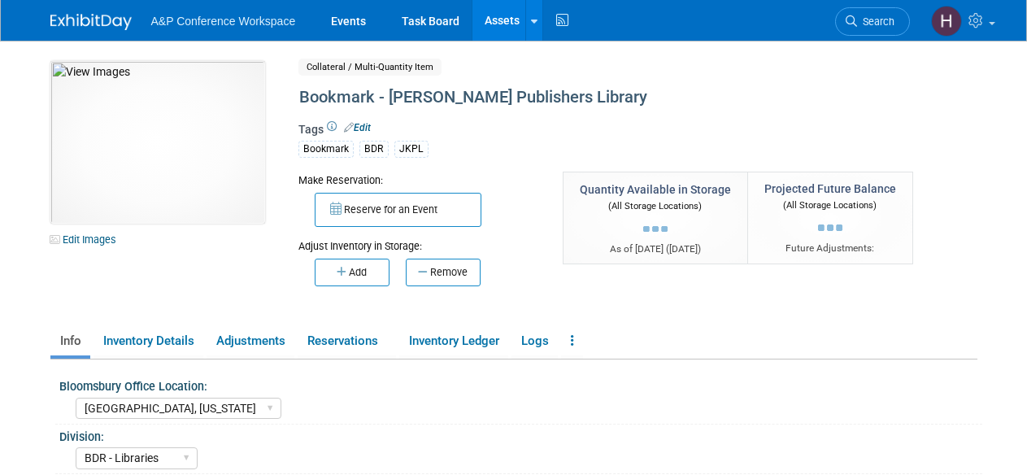
select select "[GEOGRAPHIC_DATA], [US_STATE]"
select select "BDR - Libraries"
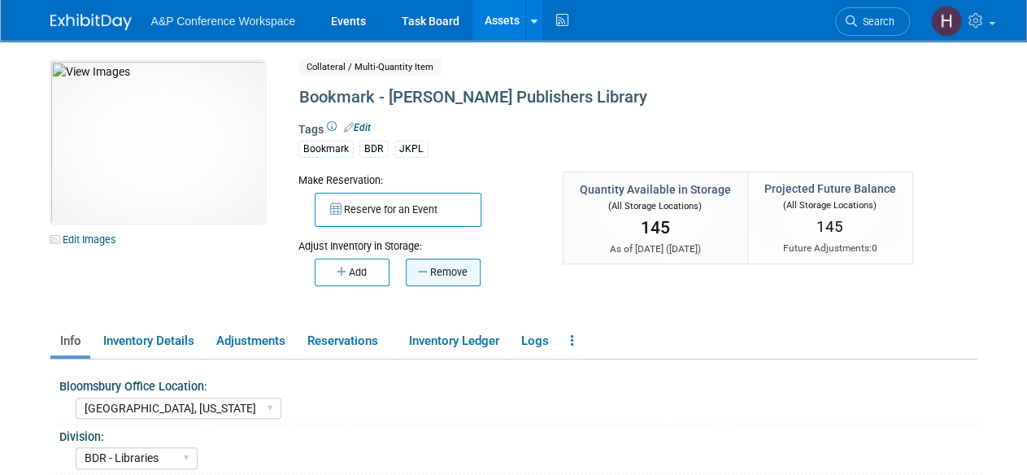
click at [444, 274] on button "Remove" at bounding box center [443, 273] width 75 height 28
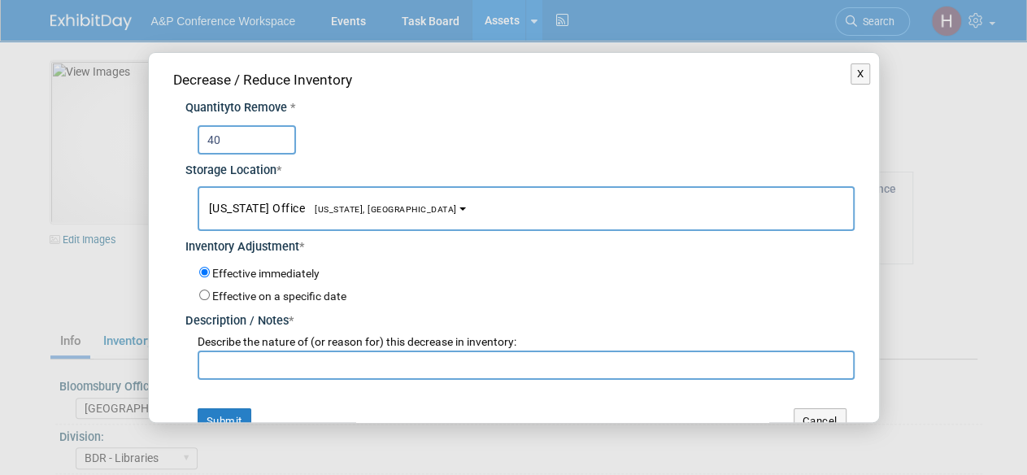
type input "40"
click at [451, 362] on input "text" at bounding box center [526, 365] width 657 height 29
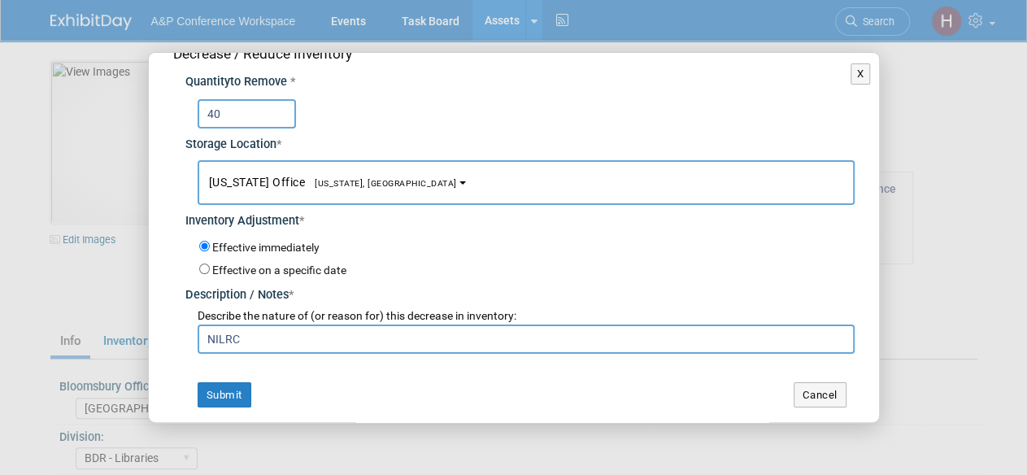
scroll to position [21, 0]
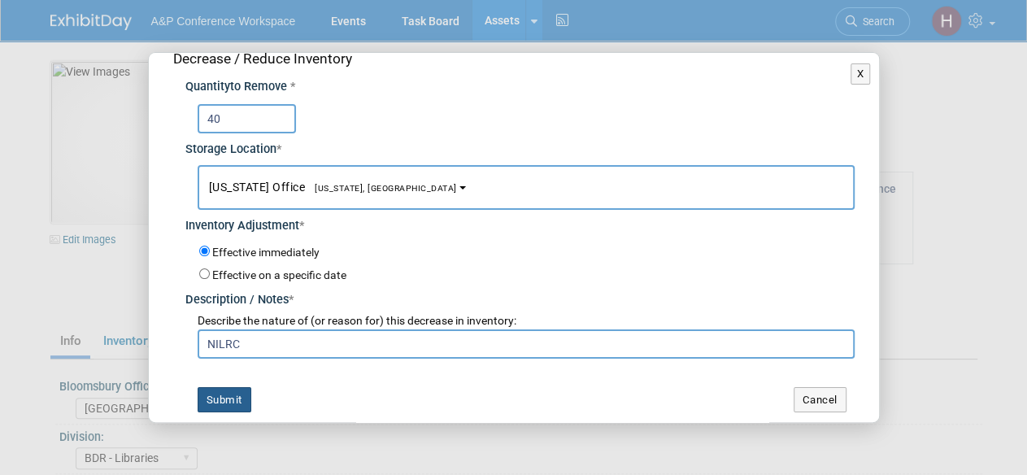
type input "NILRC"
click at [223, 402] on button "Submit" at bounding box center [225, 400] width 54 height 26
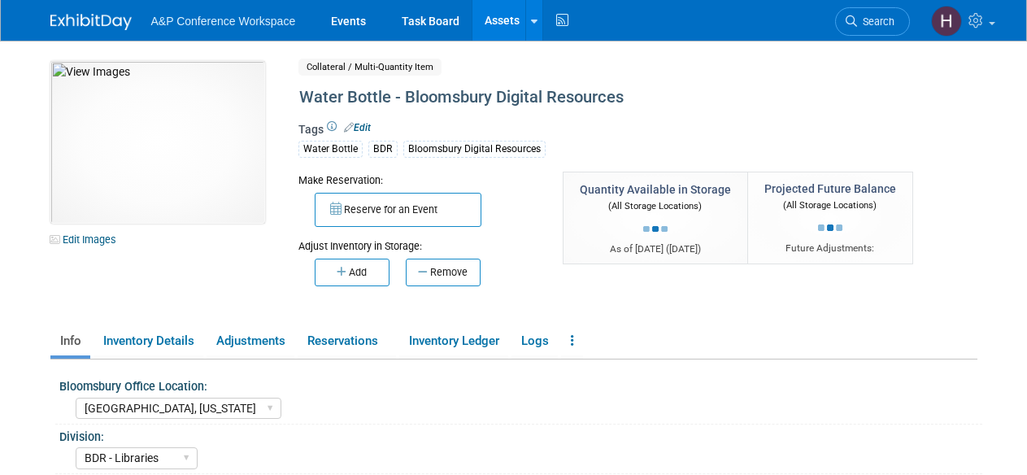
select select "[GEOGRAPHIC_DATA], [US_STATE]"
select select "BDR - Libraries"
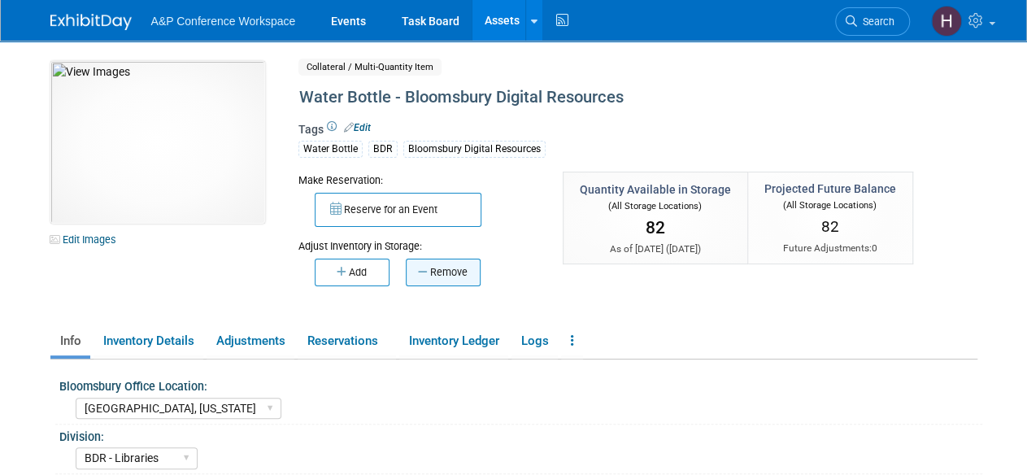
click at [439, 278] on button "Remove" at bounding box center [443, 273] width 75 height 28
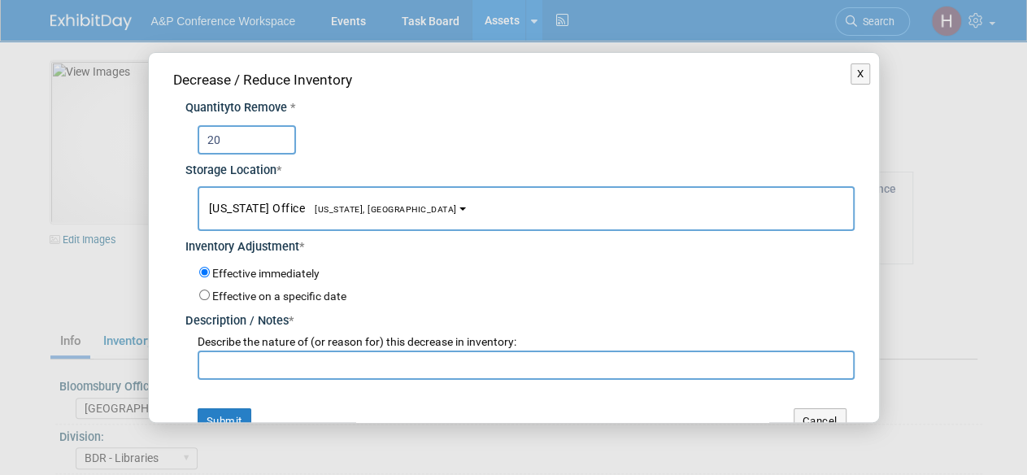
type input "20"
click at [458, 362] on input "text" at bounding box center [526, 365] width 657 height 29
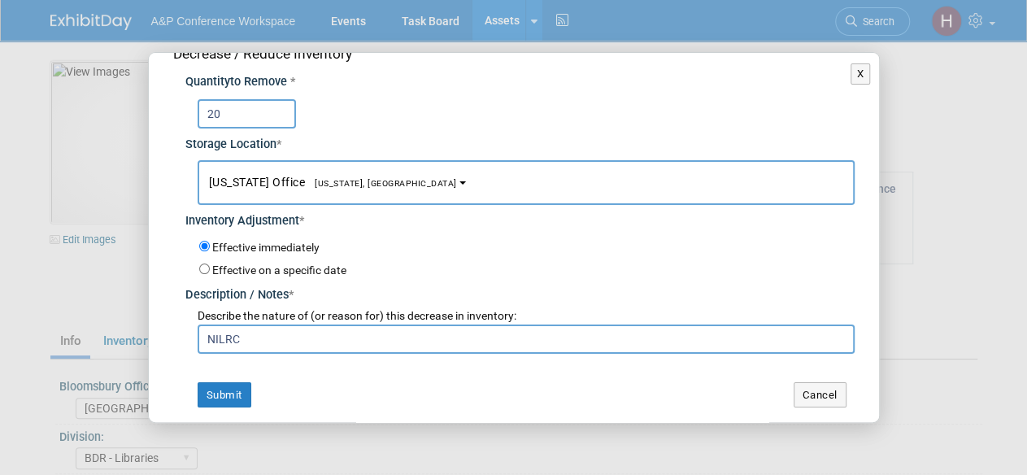
scroll to position [20, 0]
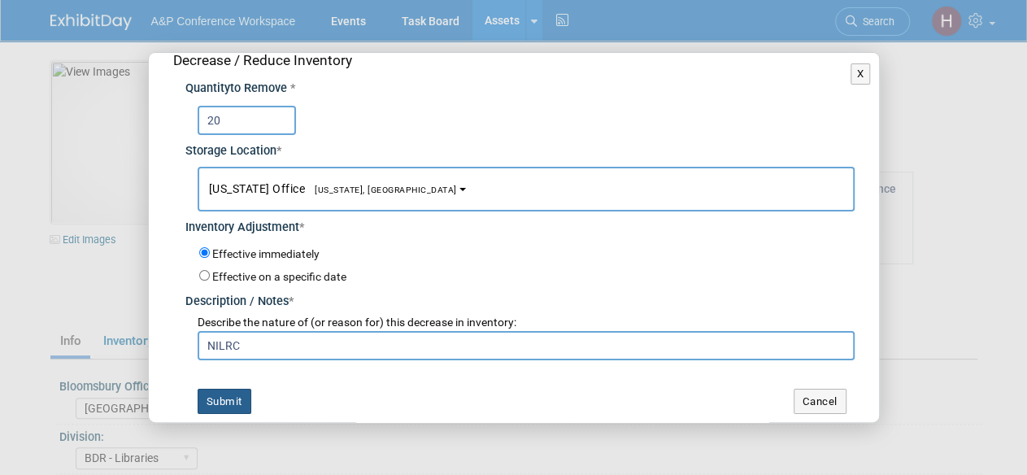
type input "NILRC"
click at [230, 391] on button "Submit" at bounding box center [225, 402] width 54 height 26
